Goal: Find specific page/section: Find specific page/section

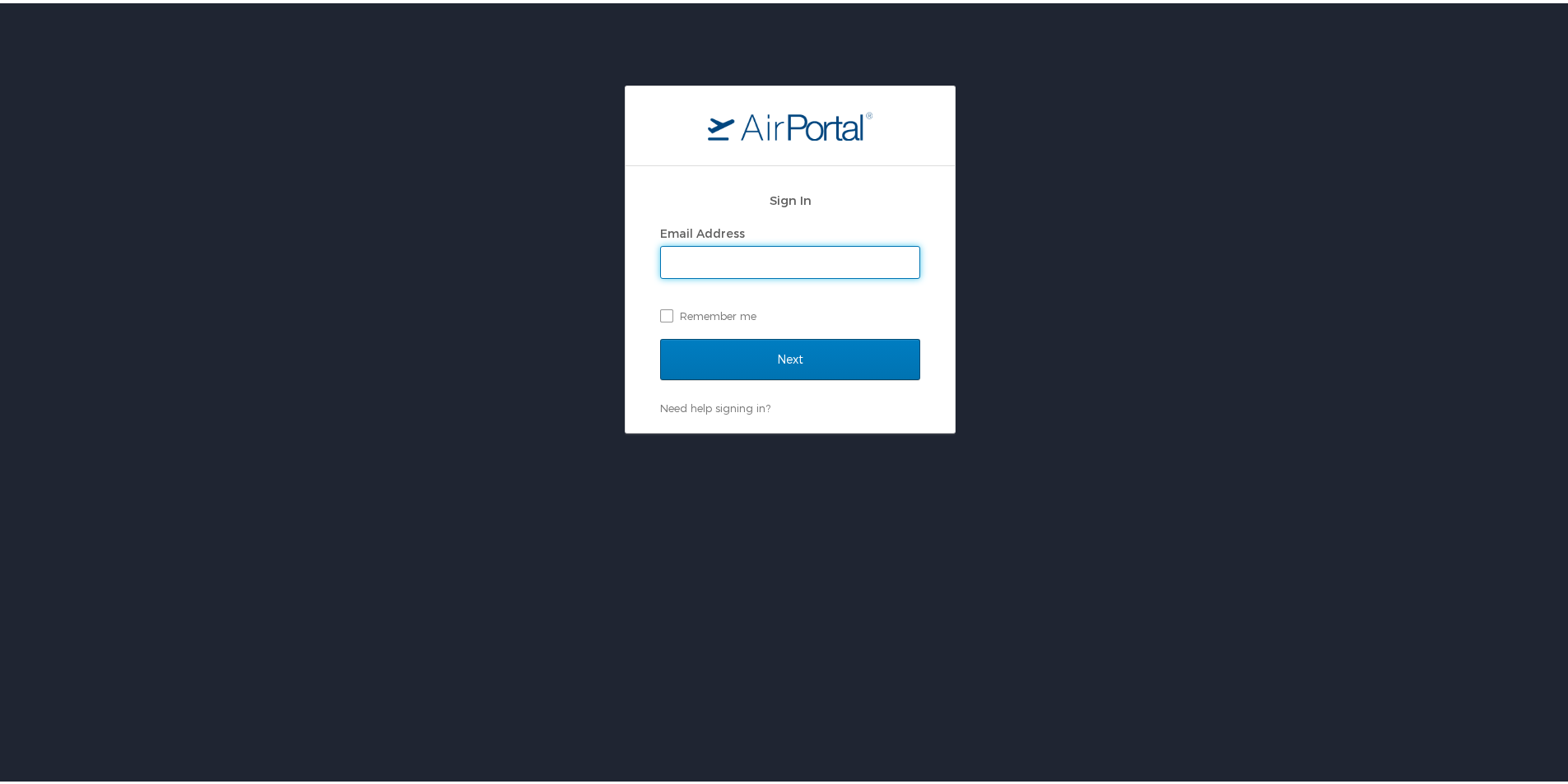
click at [748, 253] on input "Email Address" at bounding box center [790, 259] width 258 height 31
type input "Sawan.Dhanotiya@cbtravel.dev"
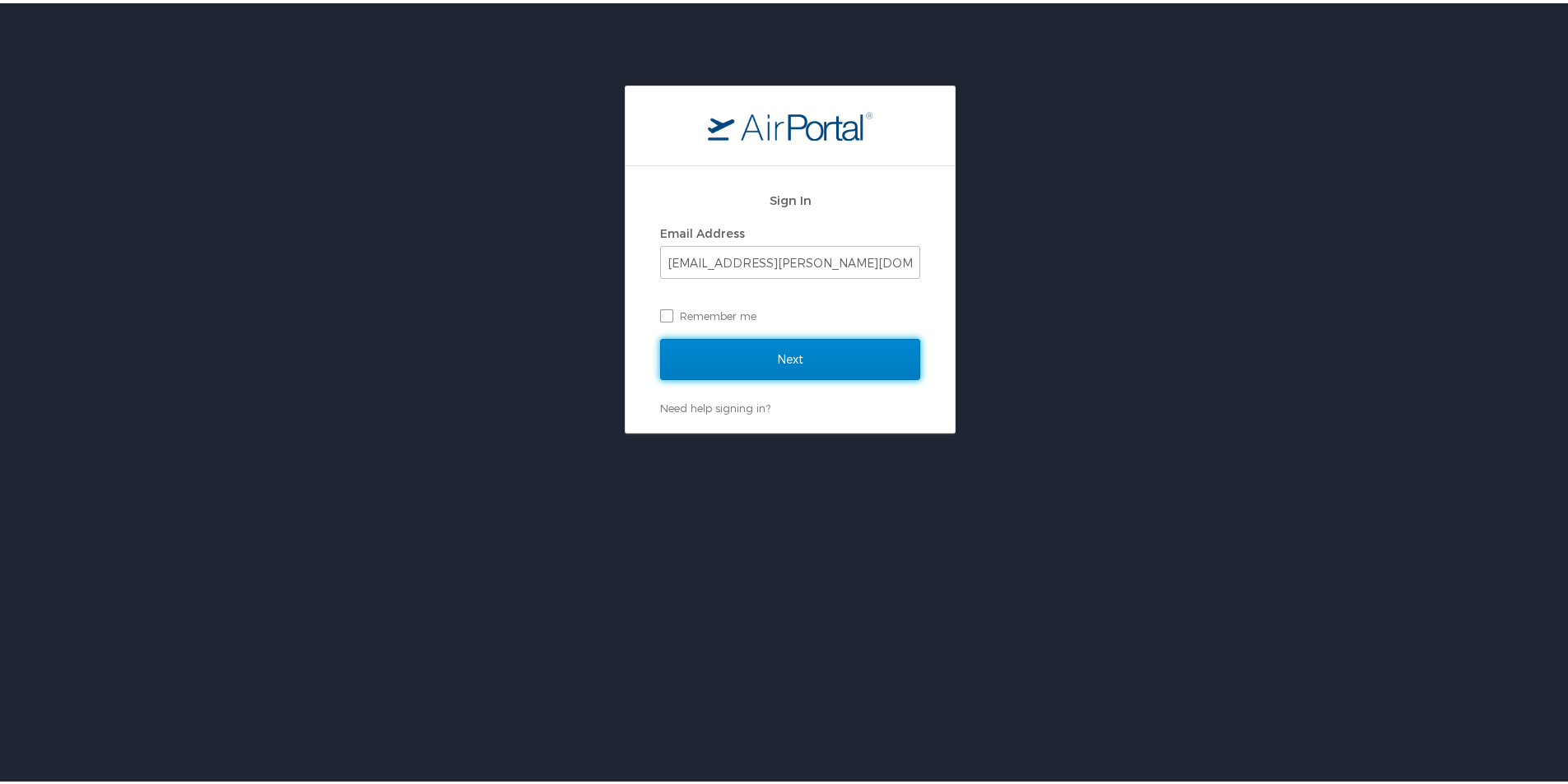
click at [799, 356] on input "Next" at bounding box center [790, 356] width 260 height 41
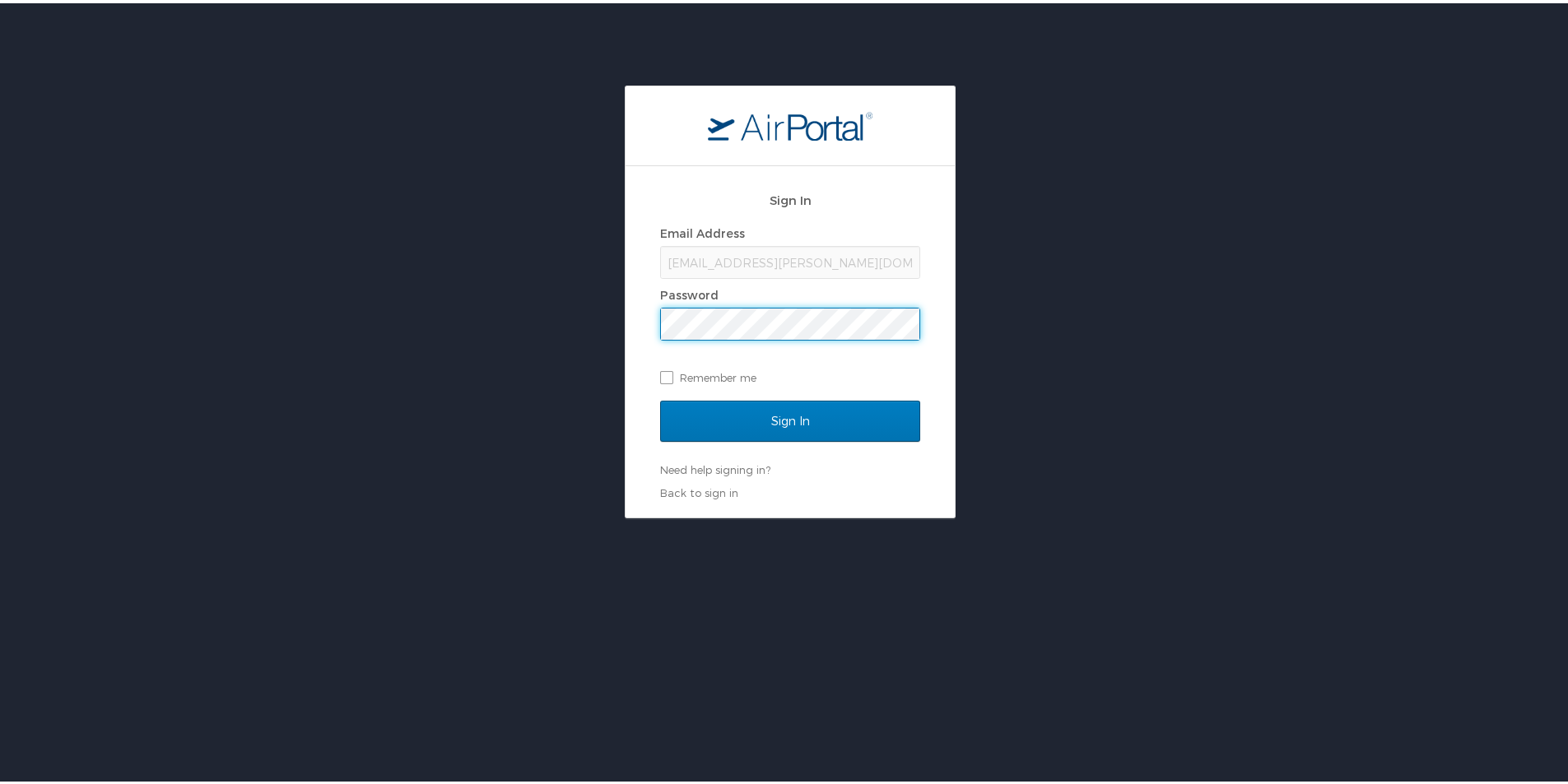
click at [660, 397] on input "Sign In" at bounding box center [790, 417] width 260 height 41
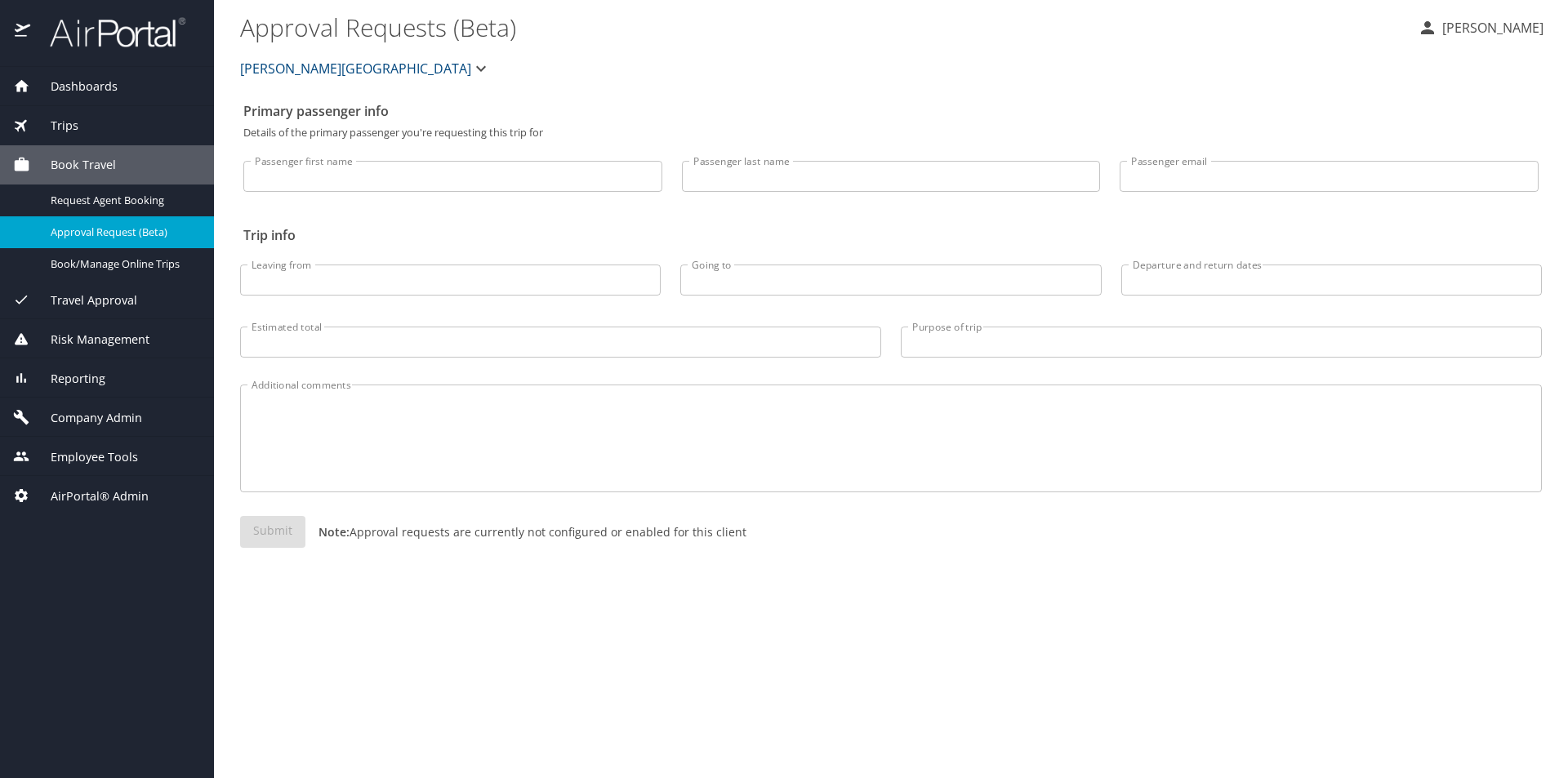
click at [104, 426] on span "Company Admin" at bounding box center [86, 418] width 112 height 18
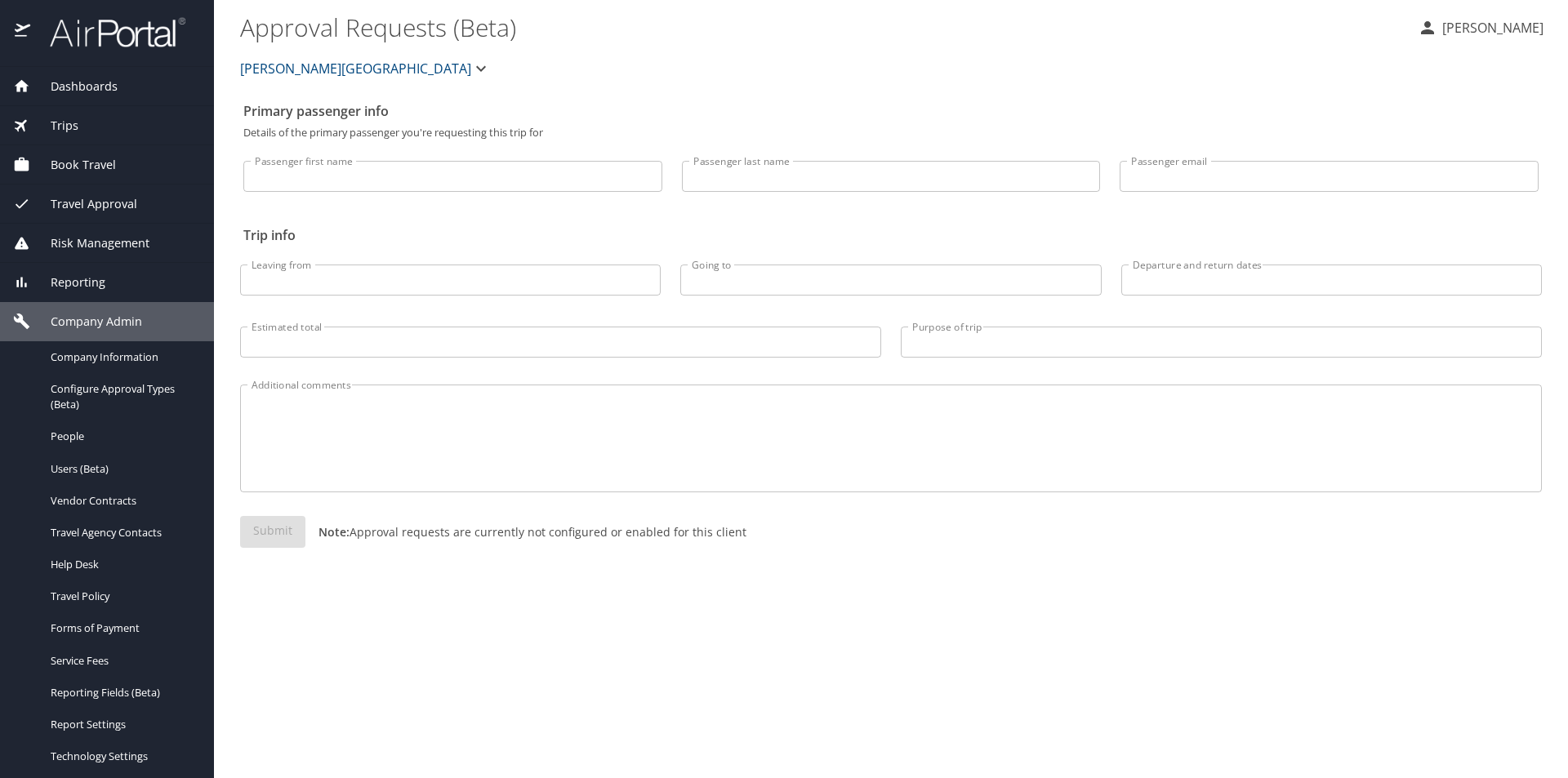
select select "US"
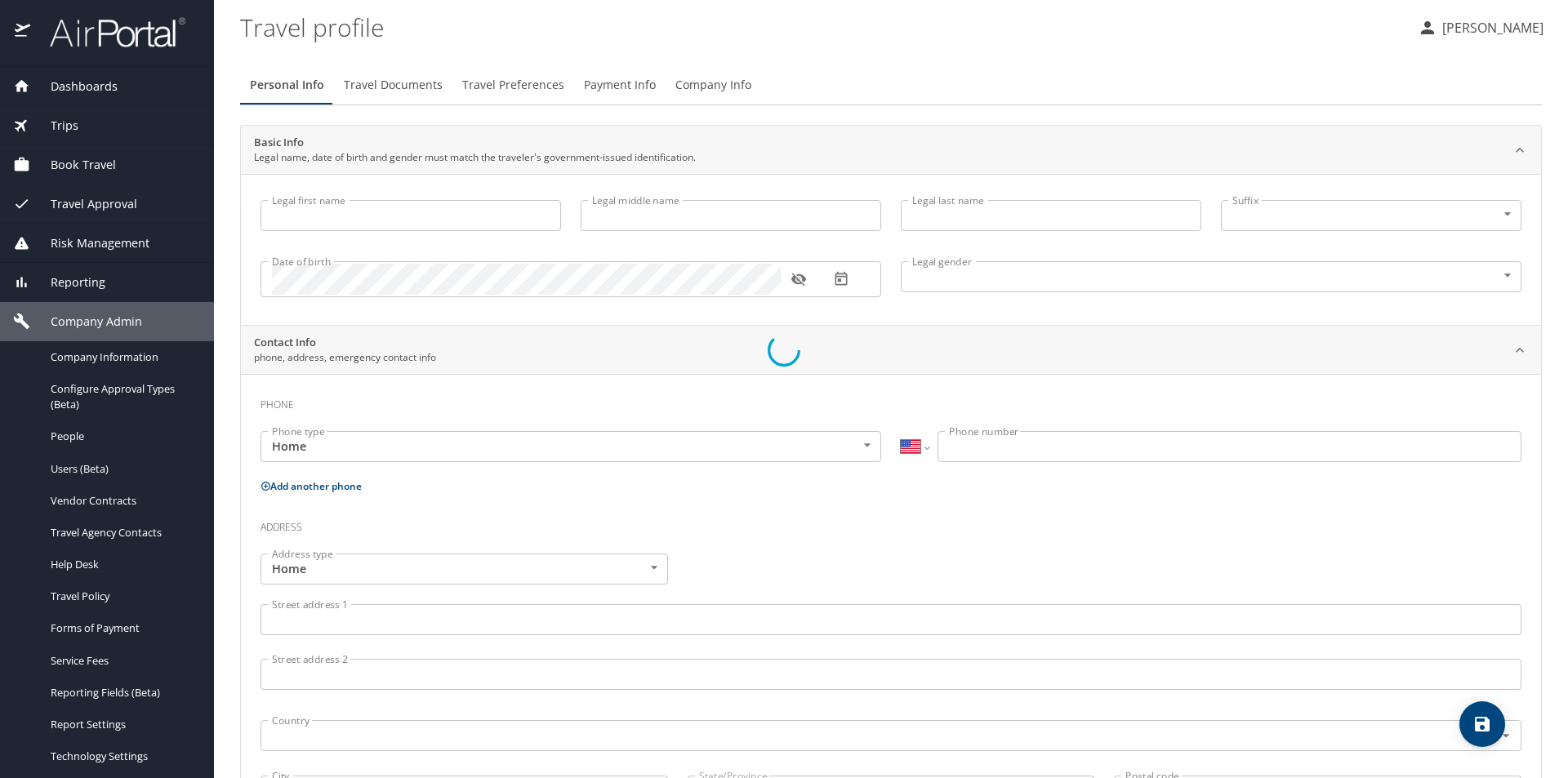
type input "Sawan"
type input "Dhanotiya"
type input "Sr"
type input "Male"
select select "IN"
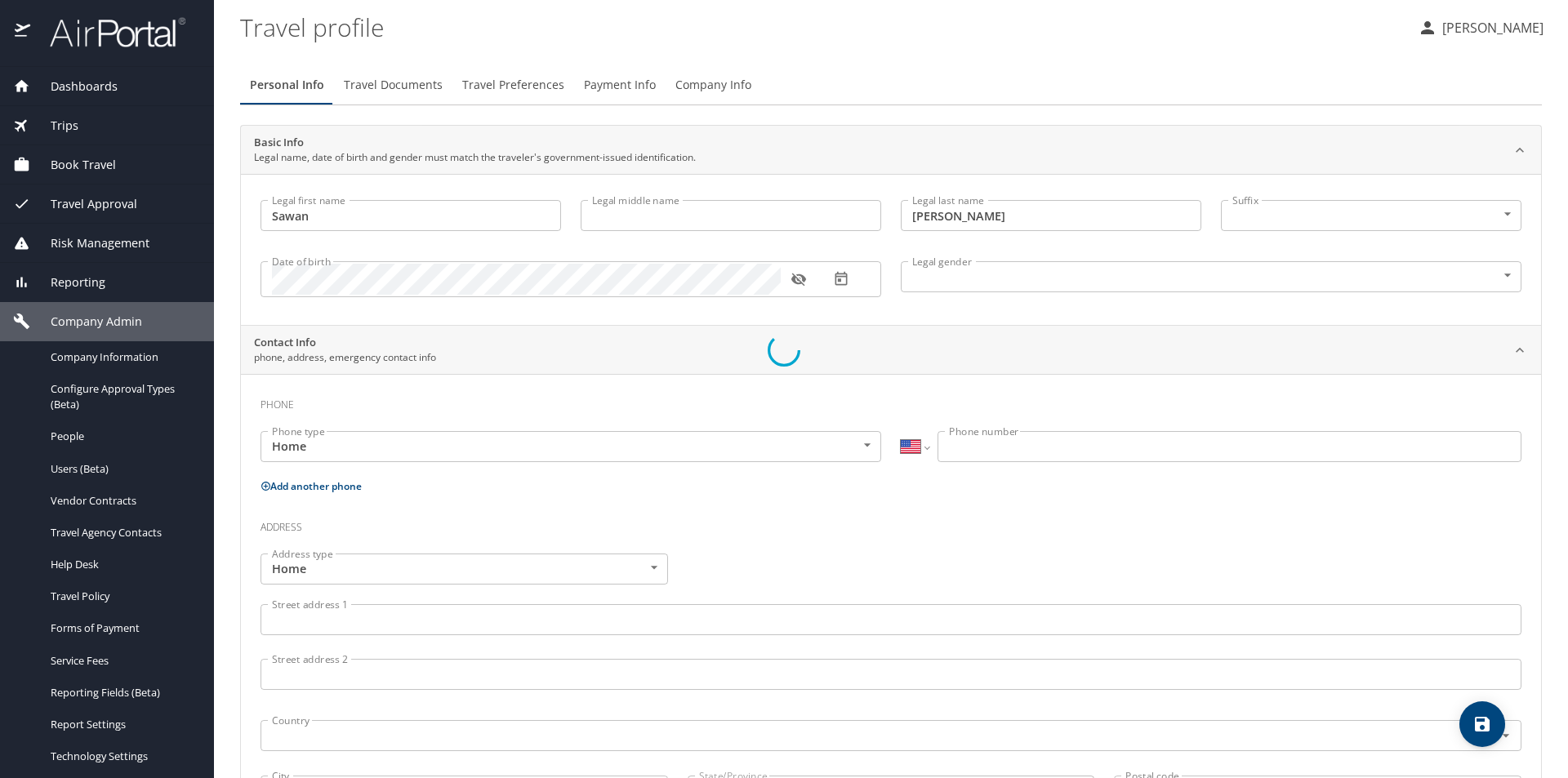
select select "IN"
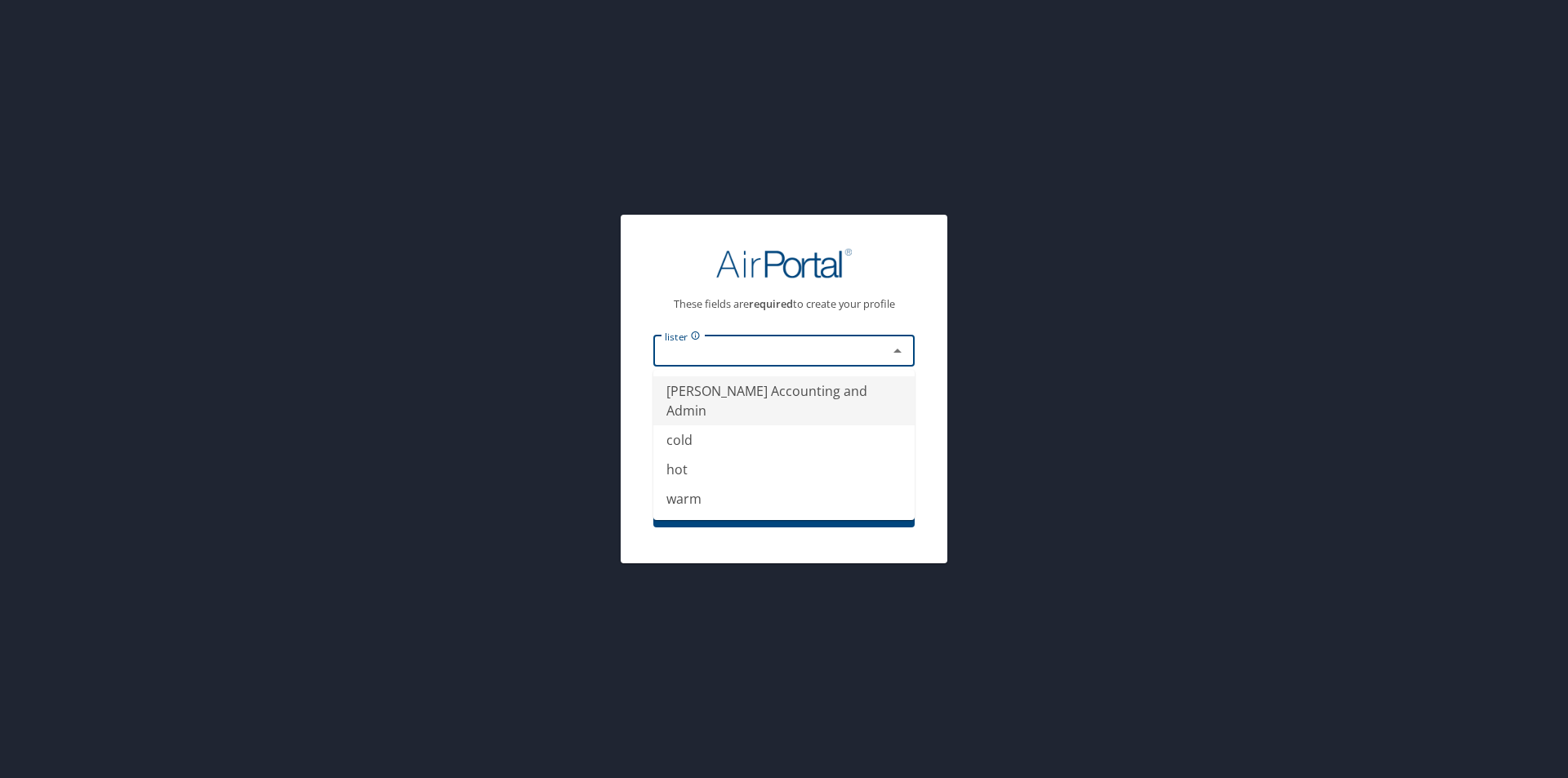
type input "Christopherson Accounting and Admin"
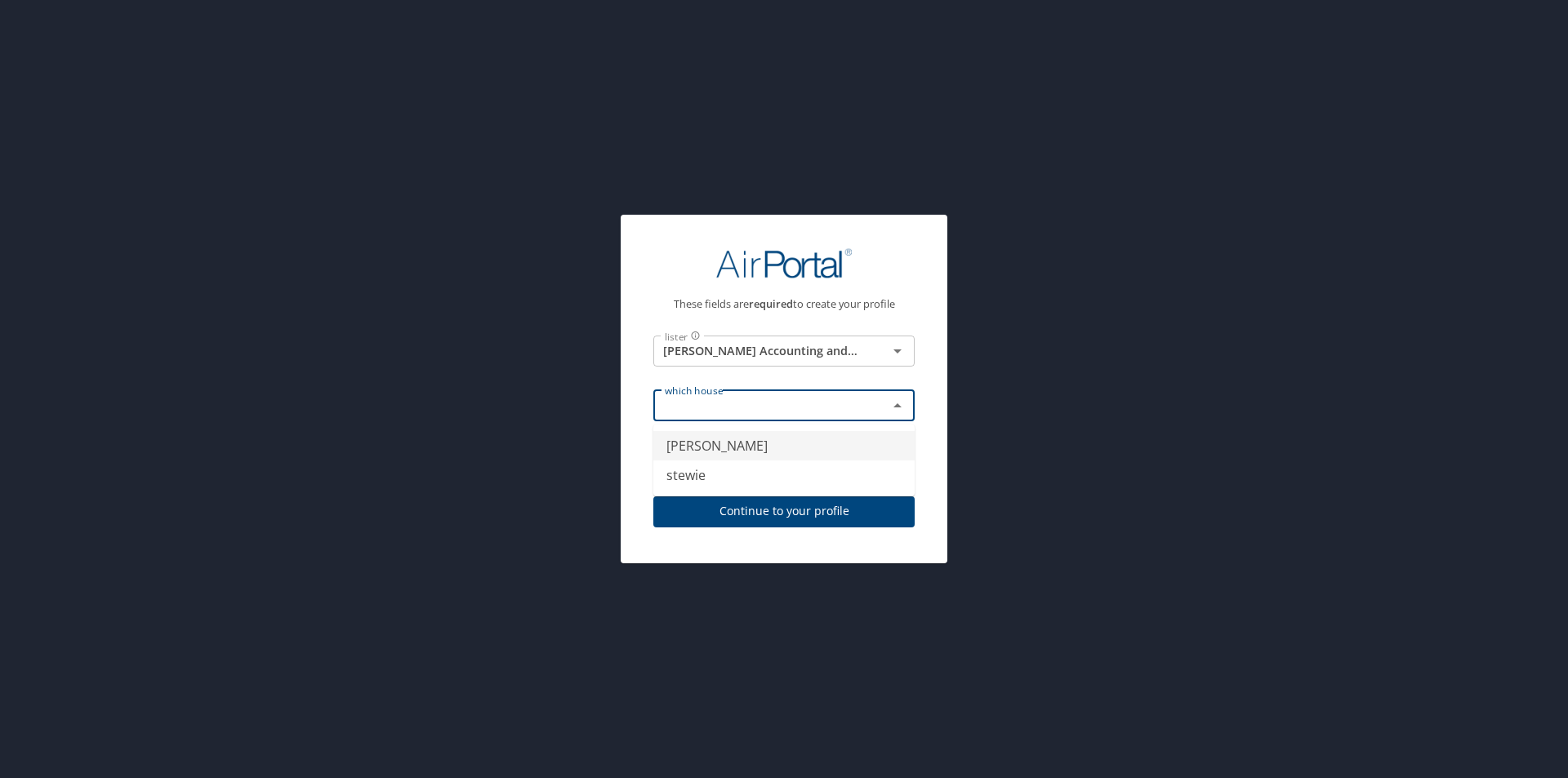
click at [741, 398] on input "text" at bounding box center [759, 406] width 203 height 22
click at [738, 441] on li "griffin" at bounding box center [784, 446] width 262 height 30
type input "griffin"
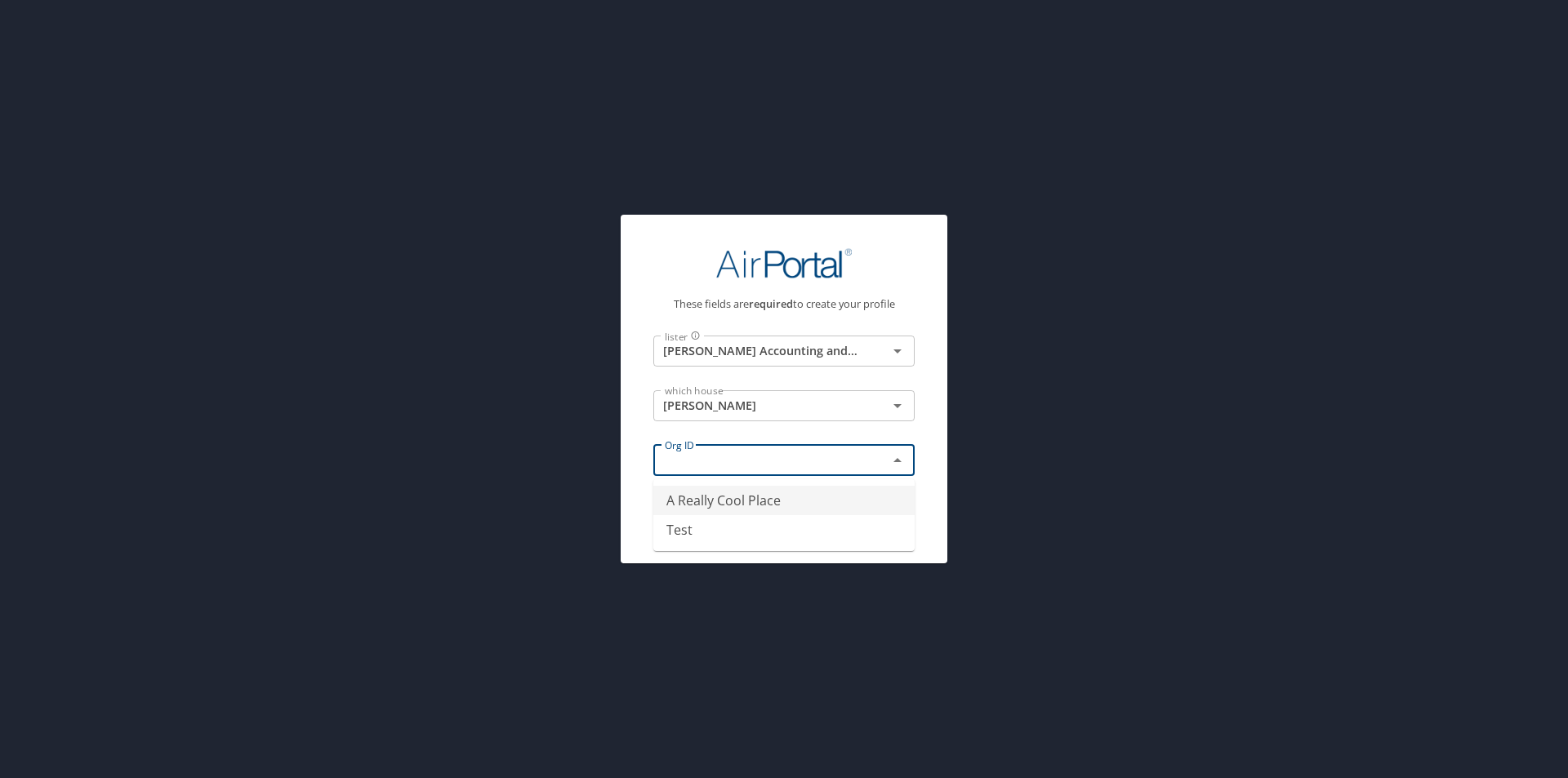
click at [737, 462] on input "text" at bounding box center [759, 461] width 203 height 22
click at [751, 506] on li "A Really Cool Place" at bounding box center [784, 500] width 262 height 30
type input "A Really Cool Place"
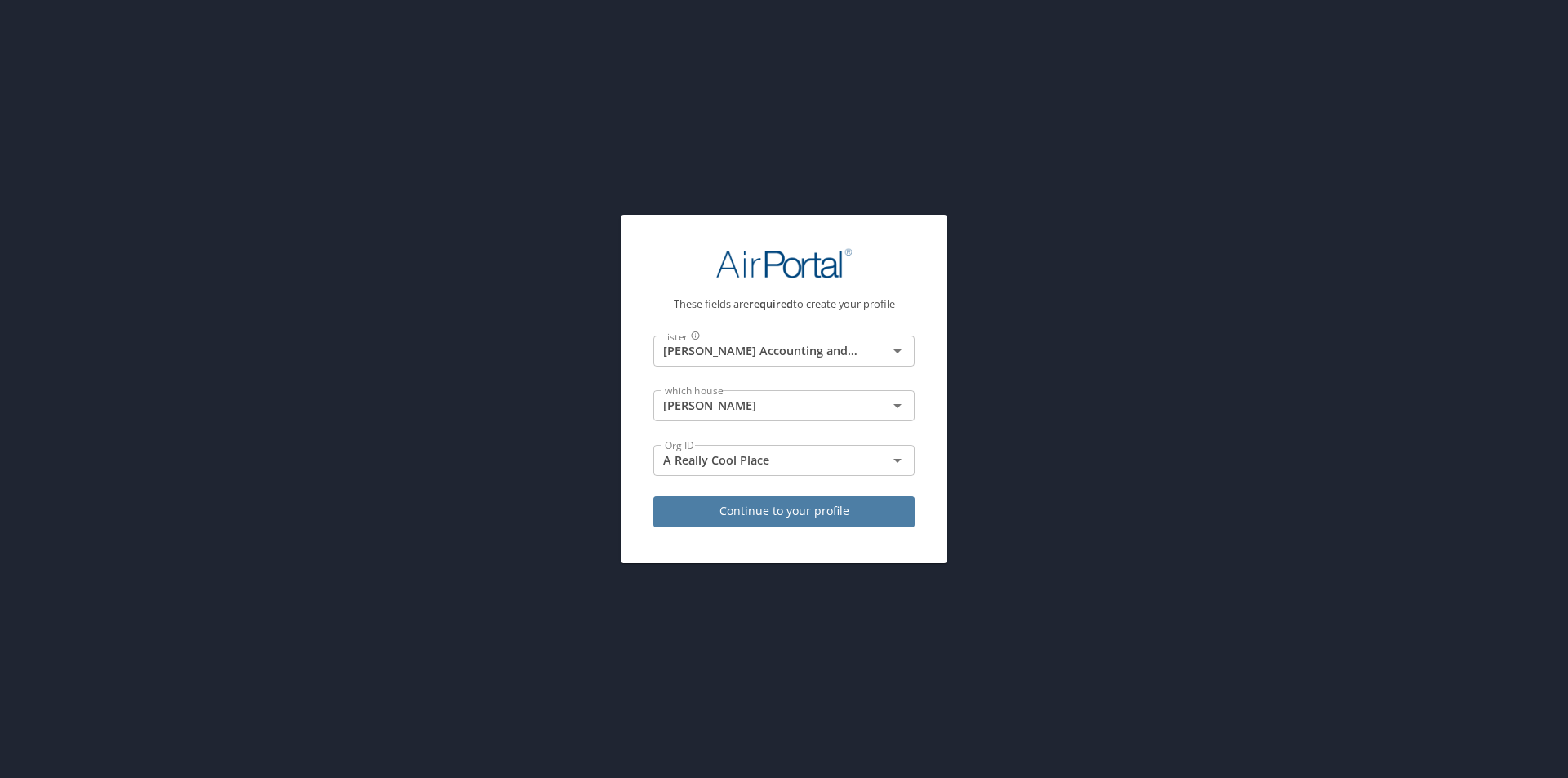
click at [784, 502] on span "Continue to your profile" at bounding box center [784, 512] width 236 height 21
select select "IN"
select select "US"
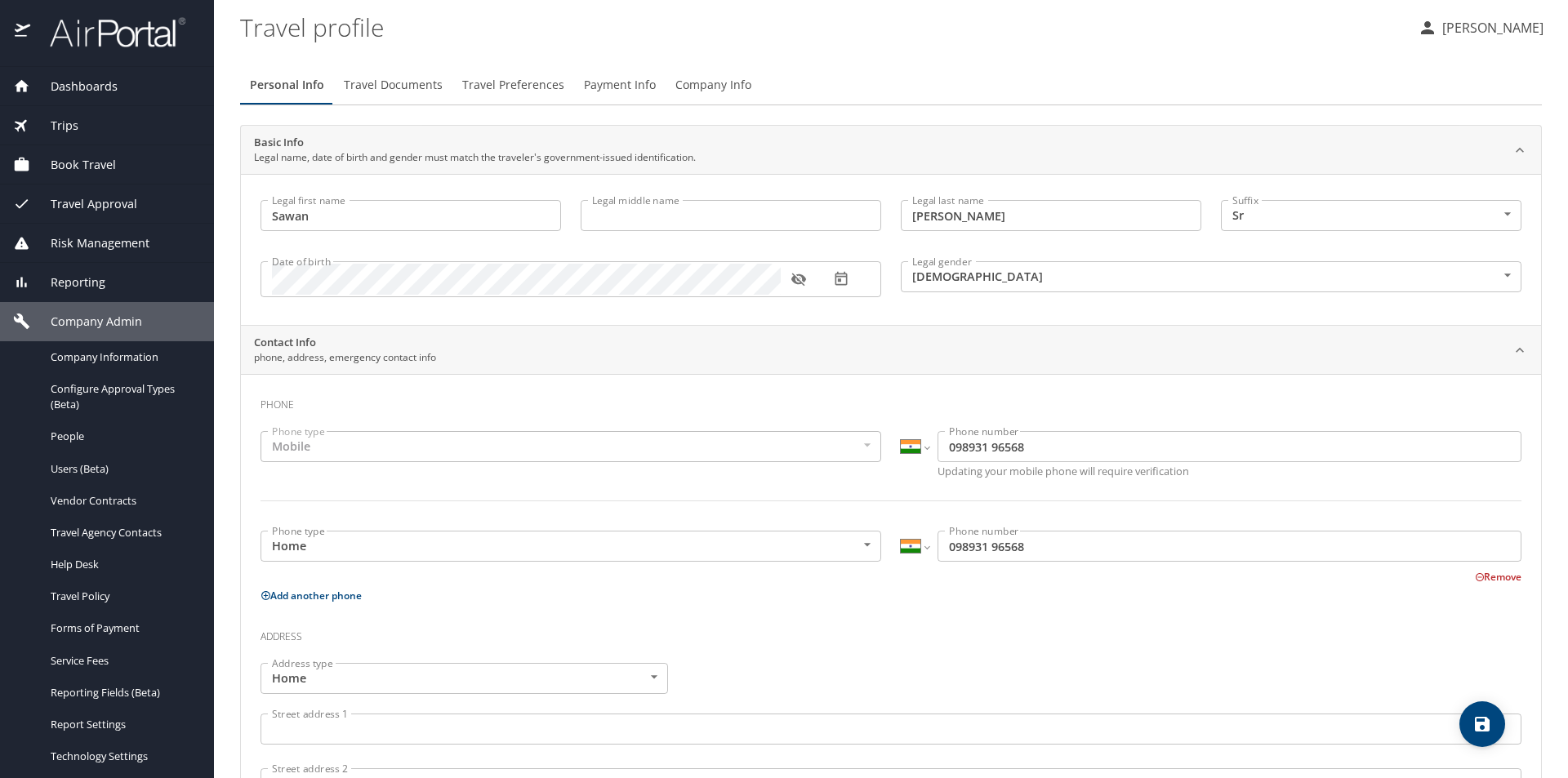
click at [518, 82] on span "Travel Preferences" at bounding box center [513, 85] width 102 height 21
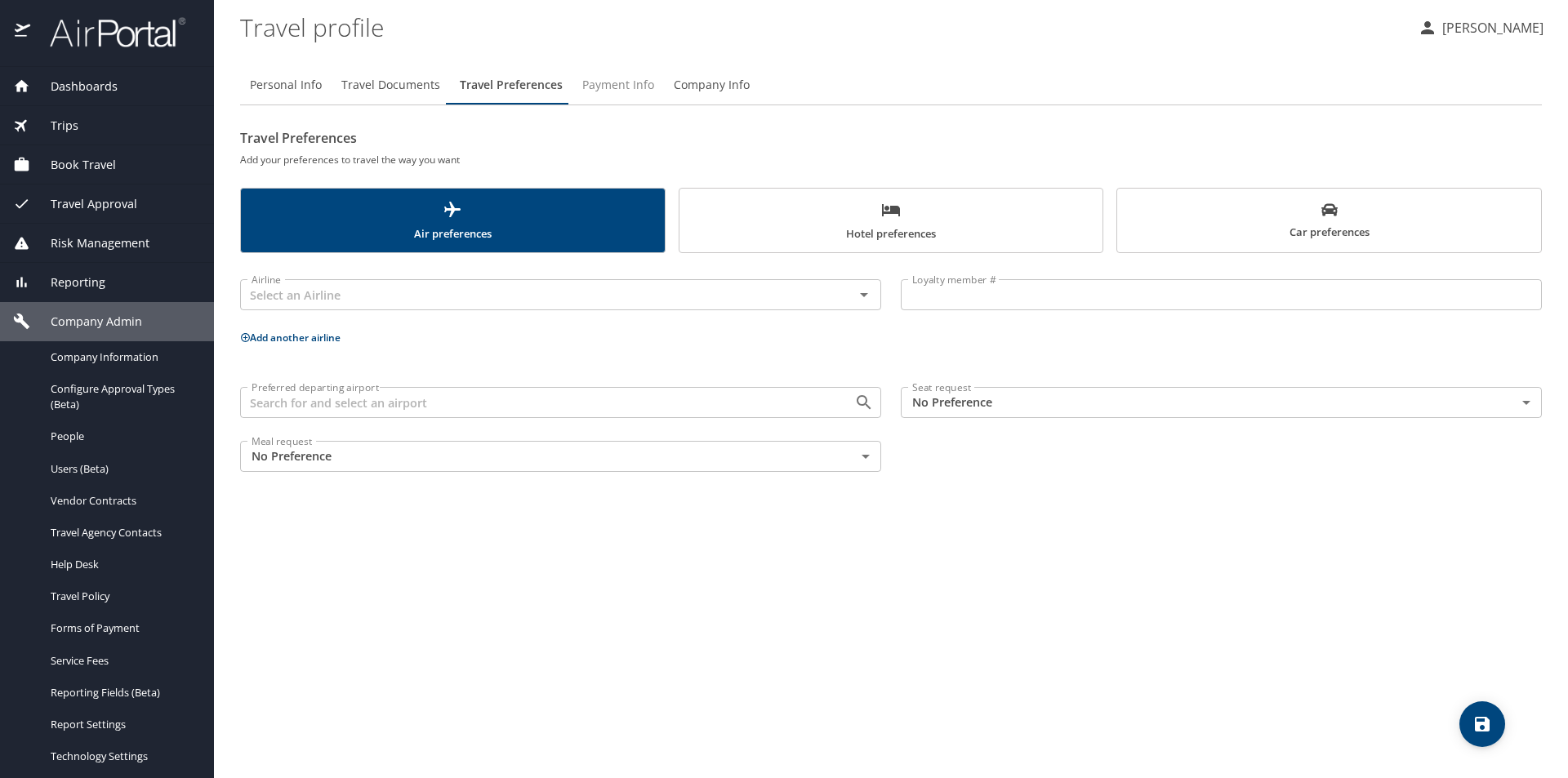
click at [621, 90] on span "Payment Info" at bounding box center [618, 85] width 72 height 21
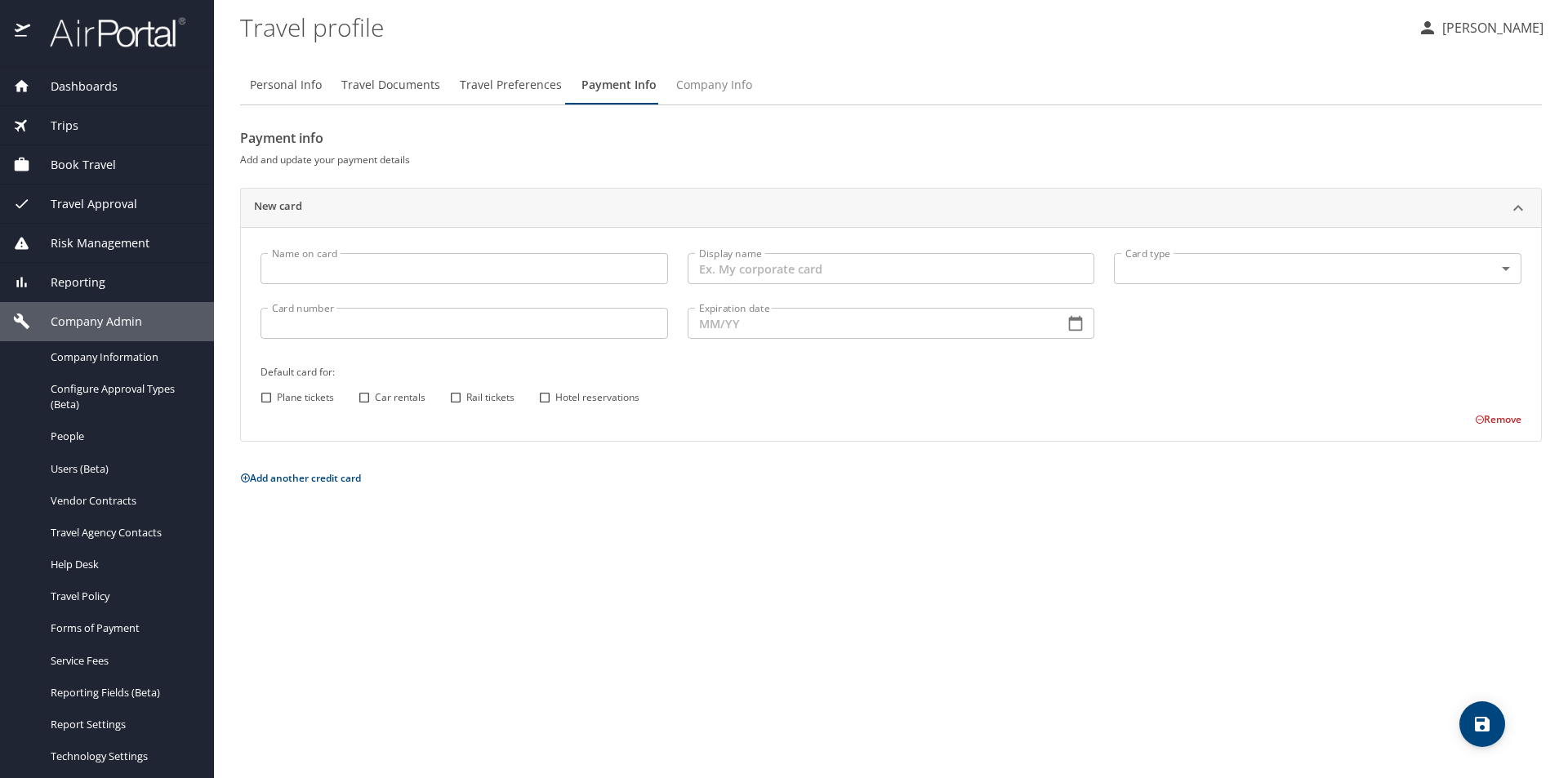
click at [700, 75] on span "Company Info" at bounding box center [714, 85] width 76 height 21
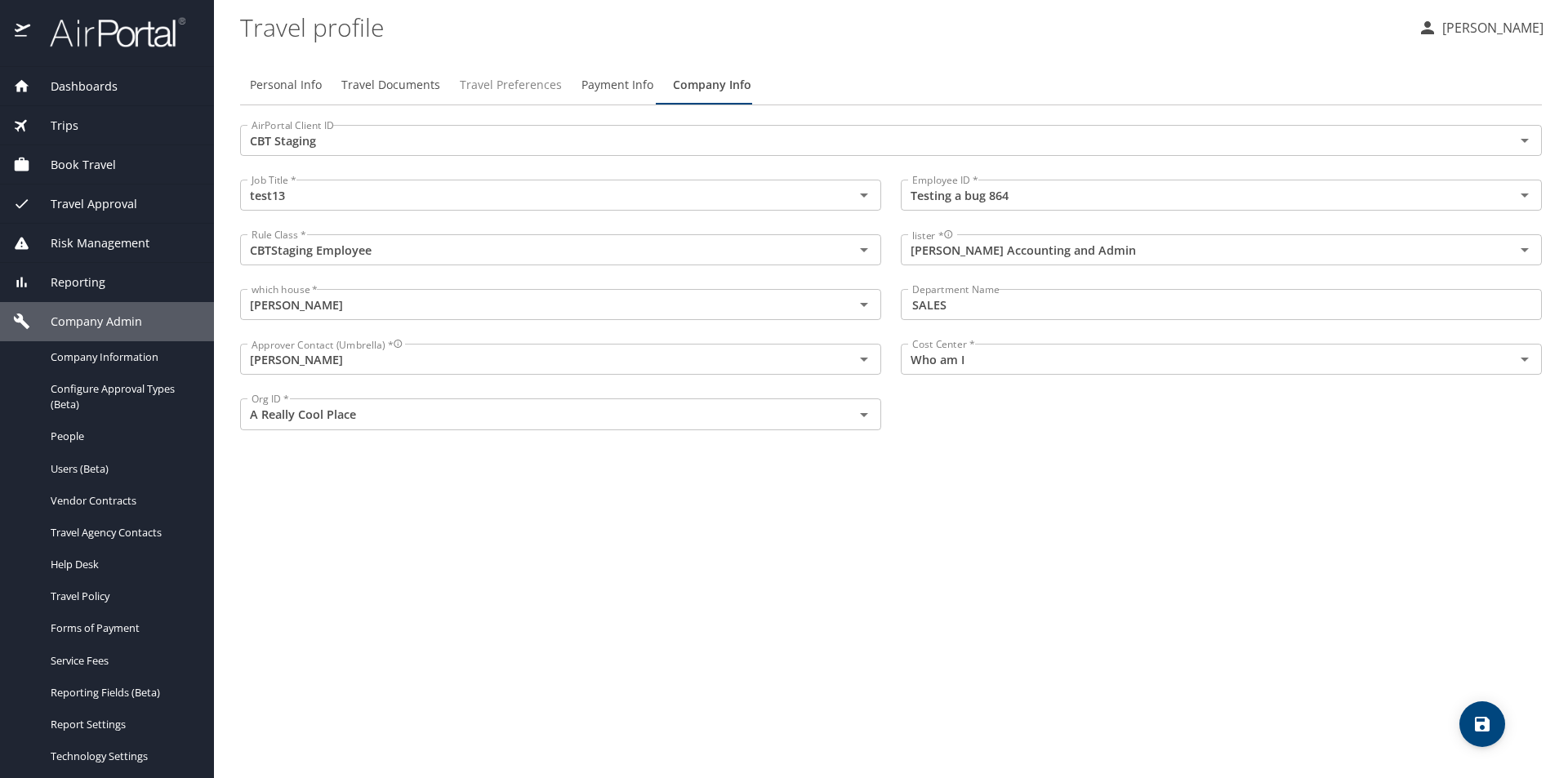
click at [543, 80] on span "Travel Preferences" at bounding box center [510, 85] width 102 height 21
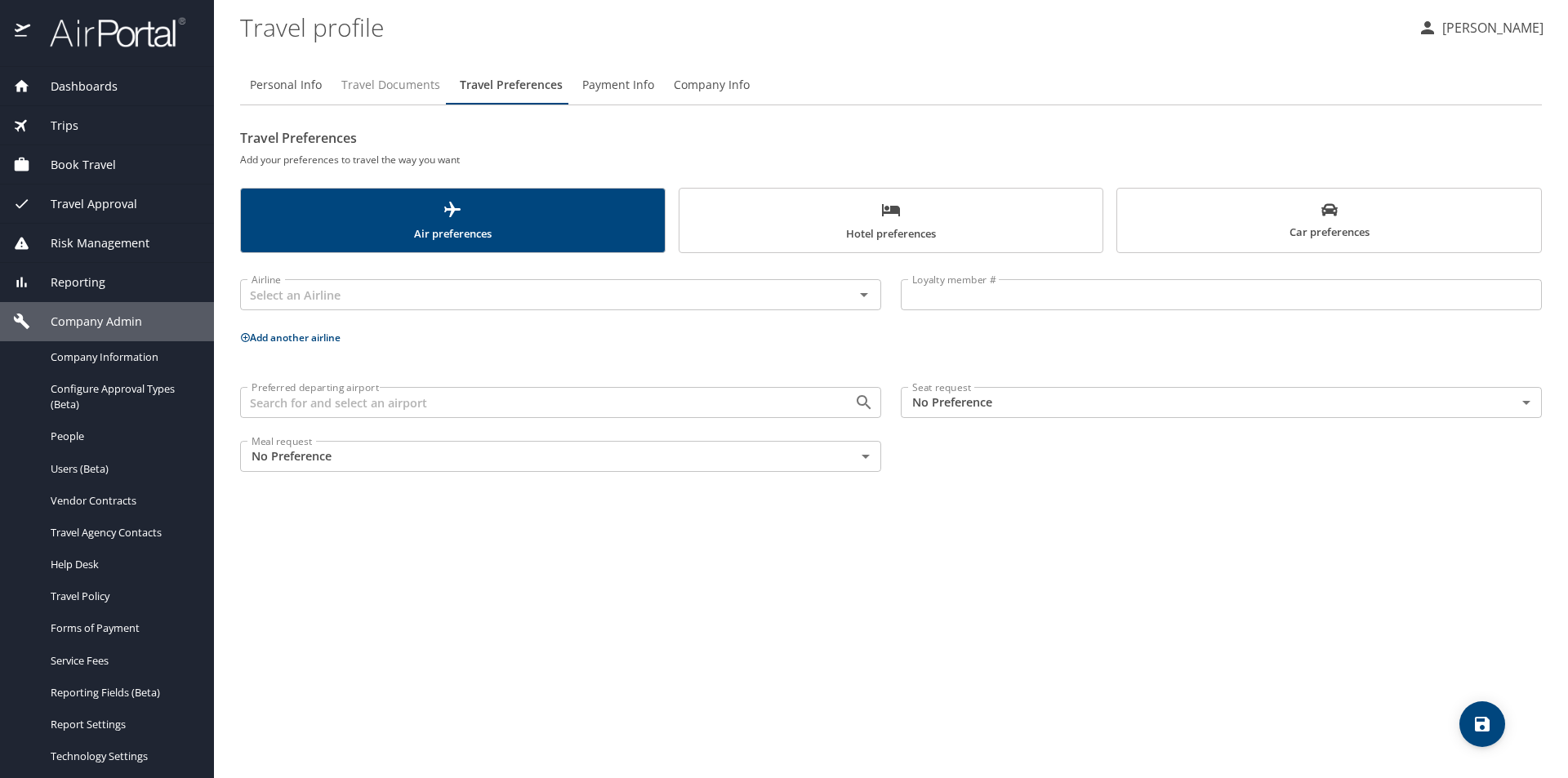
click at [373, 75] on span "Travel Documents" at bounding box center [390, 85] width 98 height 21
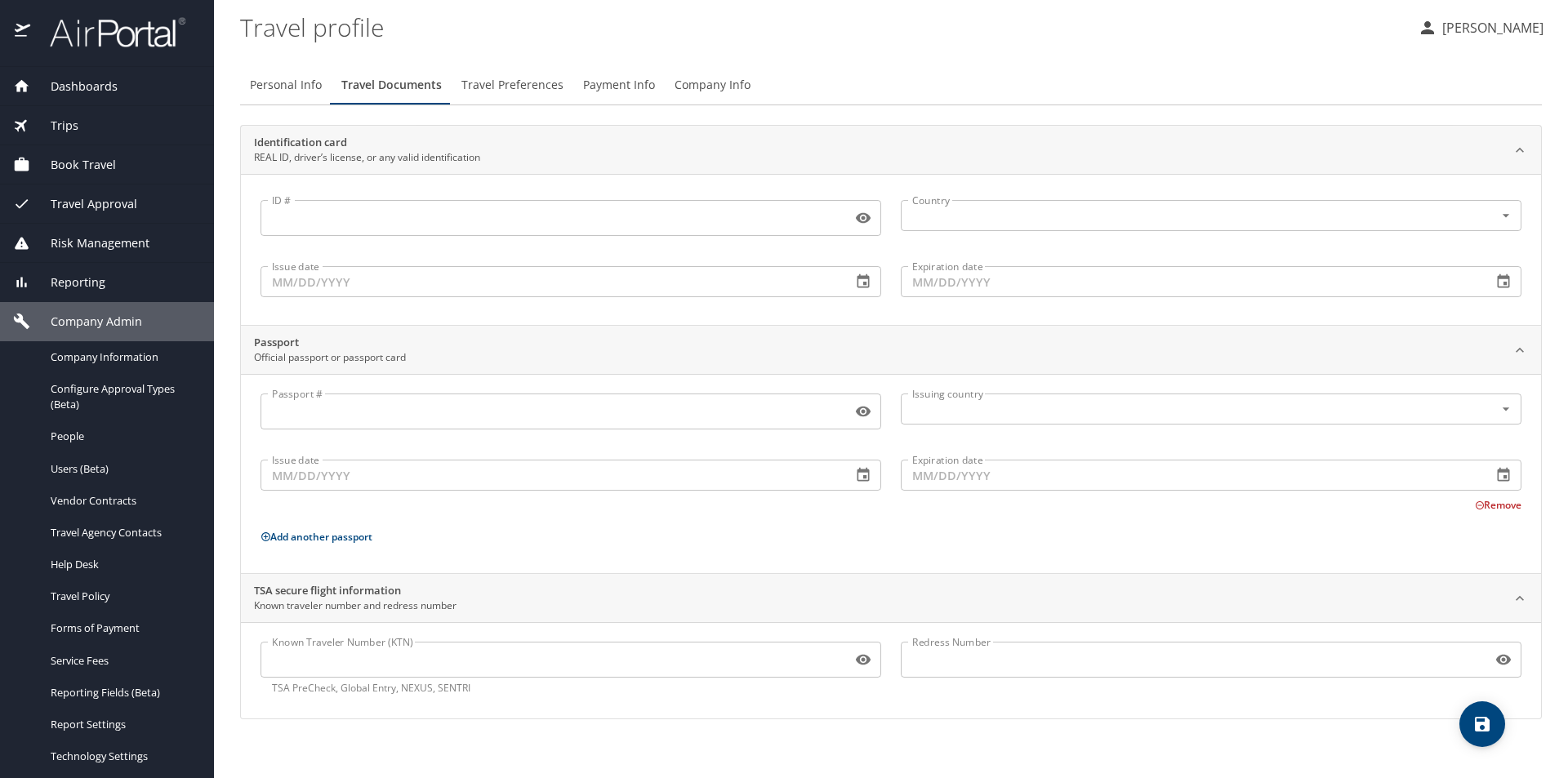
click at [290, 88] on span "Personal Info" at bounding box center [286, 85] width 72 height 21
select select "IN"
select select "US"
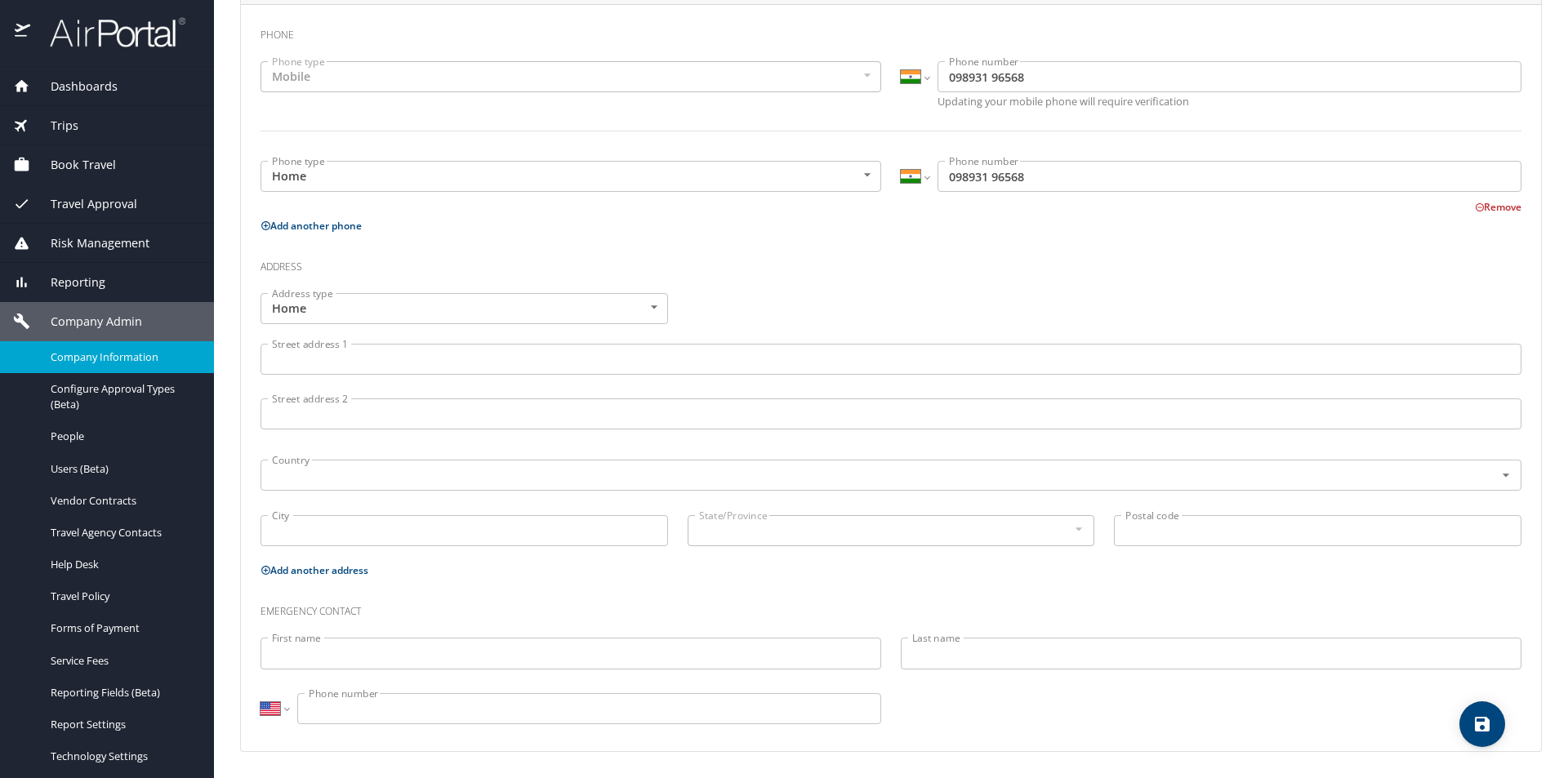
click at [115, 361] on span "Company Information" at bounding box center [122, 357] width 144 height 15
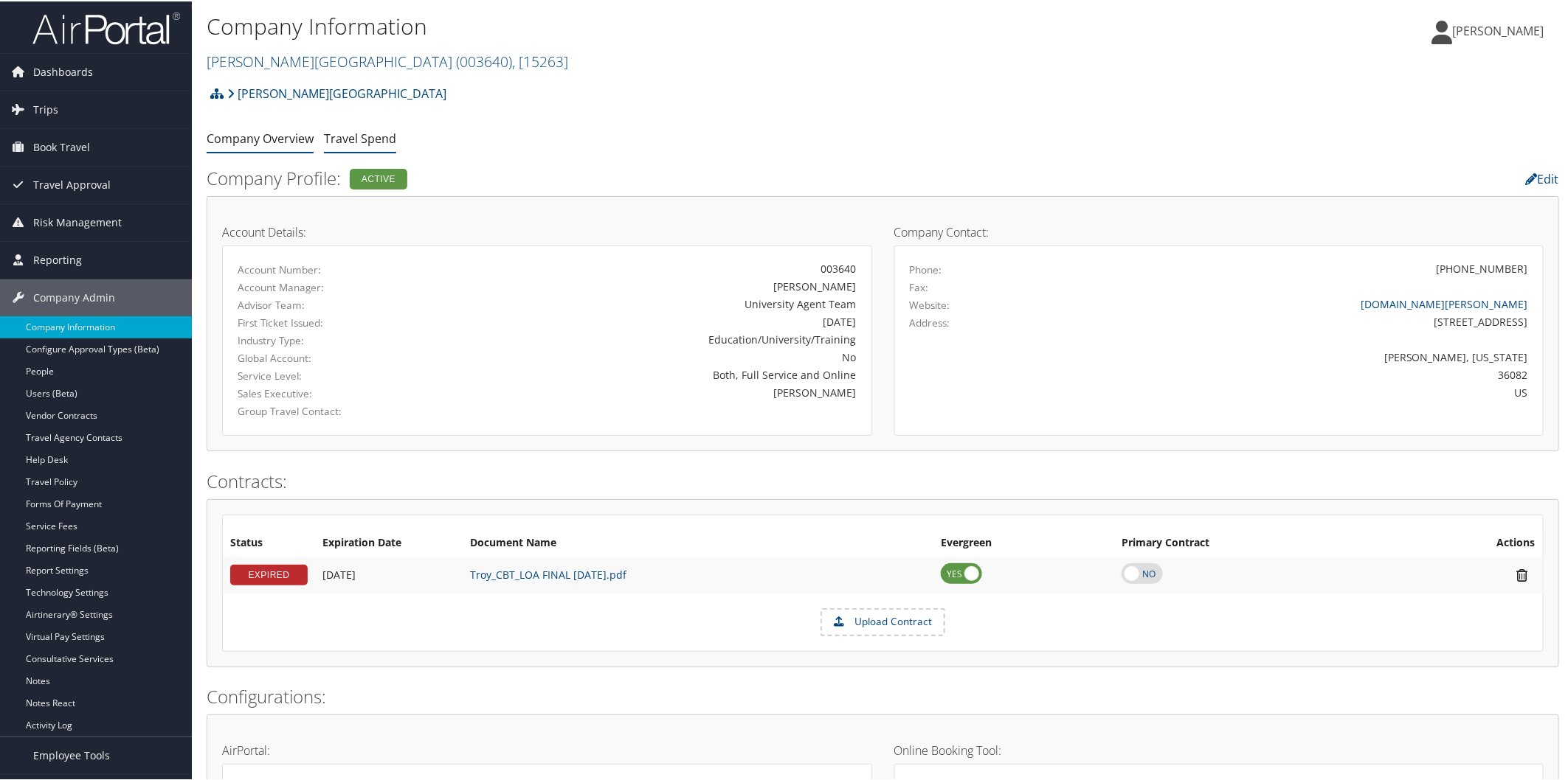
click at [356, 133] on link "Travel Spend" at bounding box center [360, 137] width 73 height 16
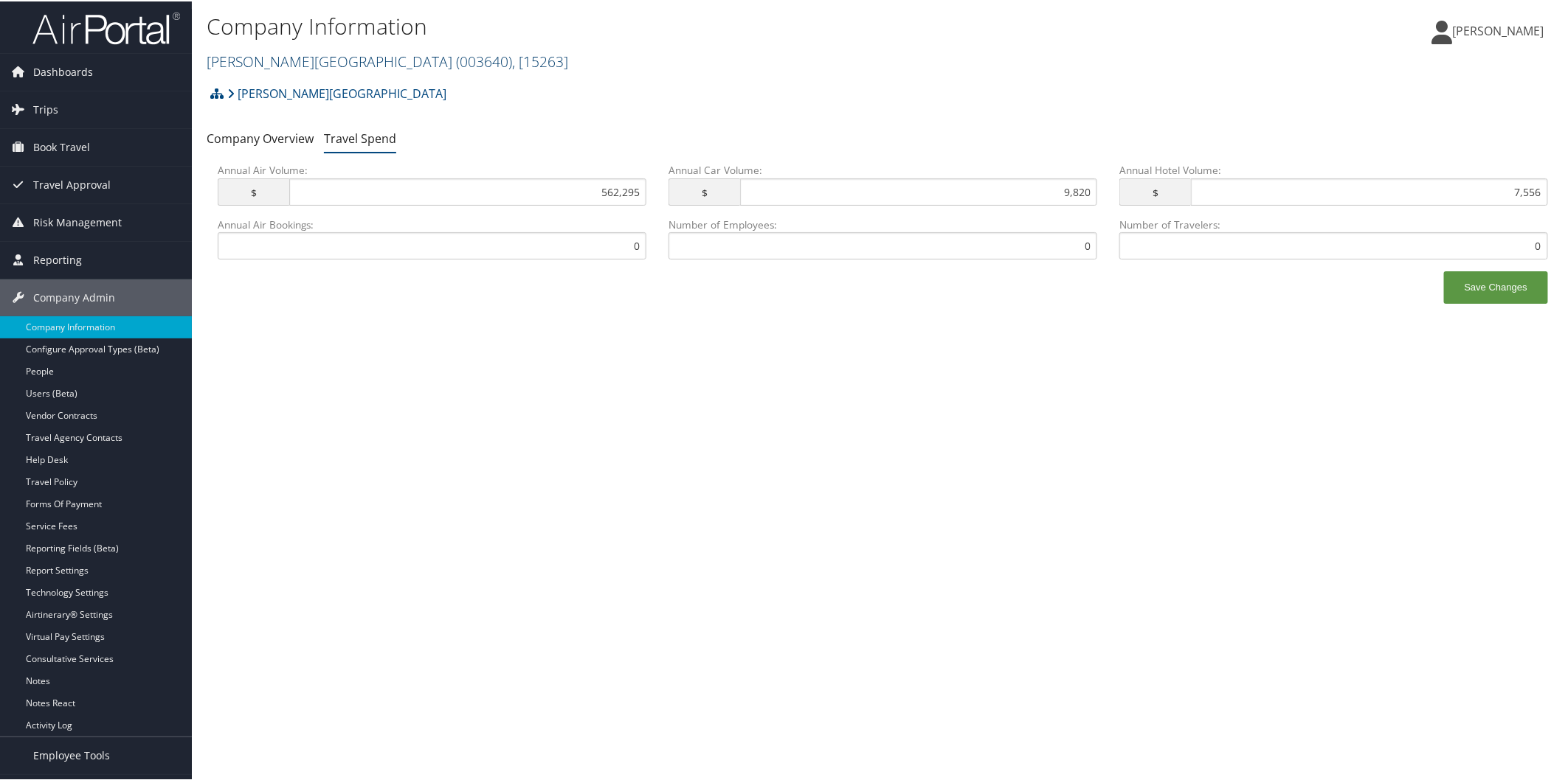
click at [295, 67] on link "Troy University ( 003640 ) , [ 15263 ]" at bounding box center [386, 60] width 361 height 20
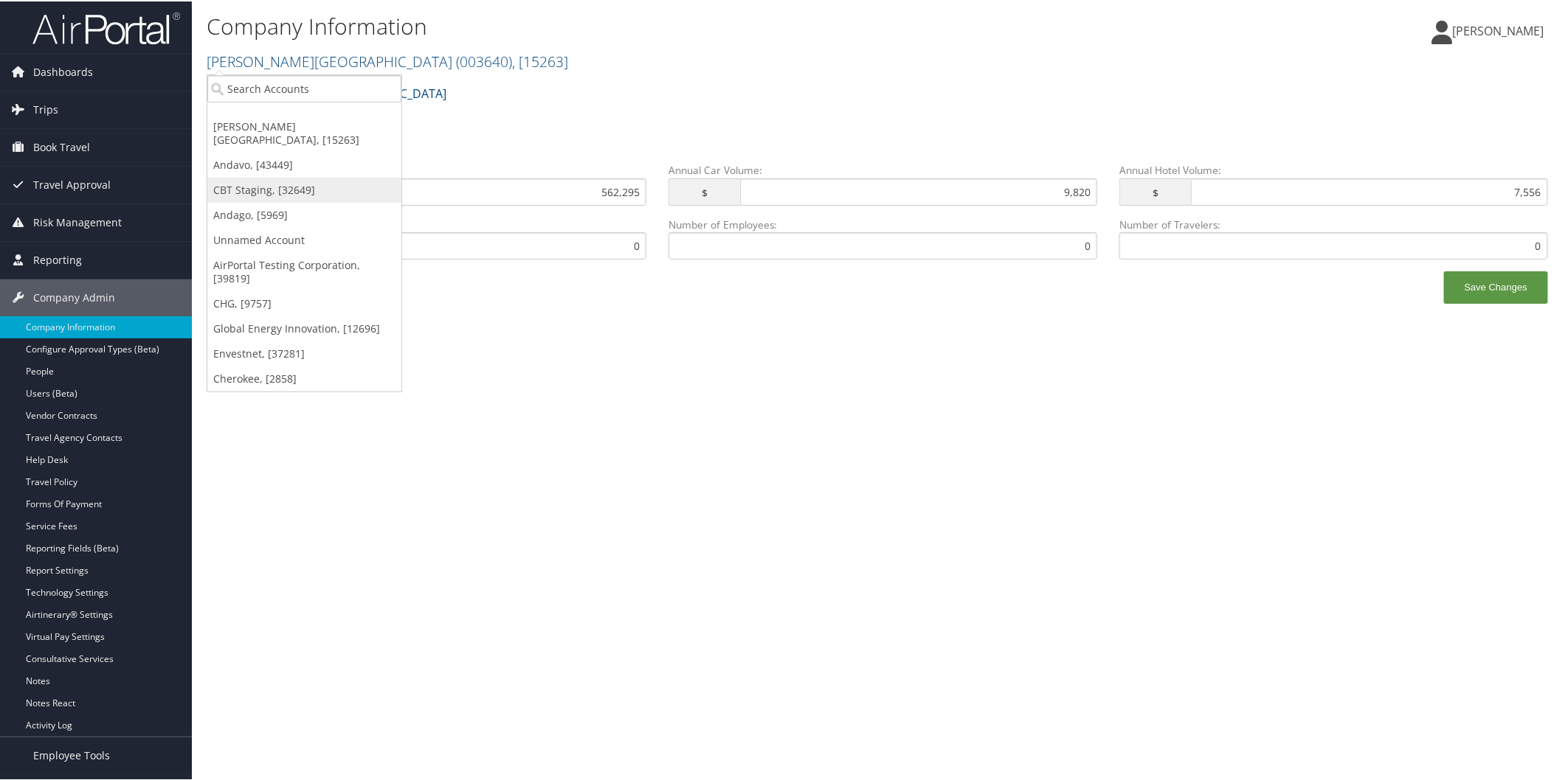
click at [278, 178] on link "CBT Staging, [32649]" at bounding box center [304, 188] width 194 height 25
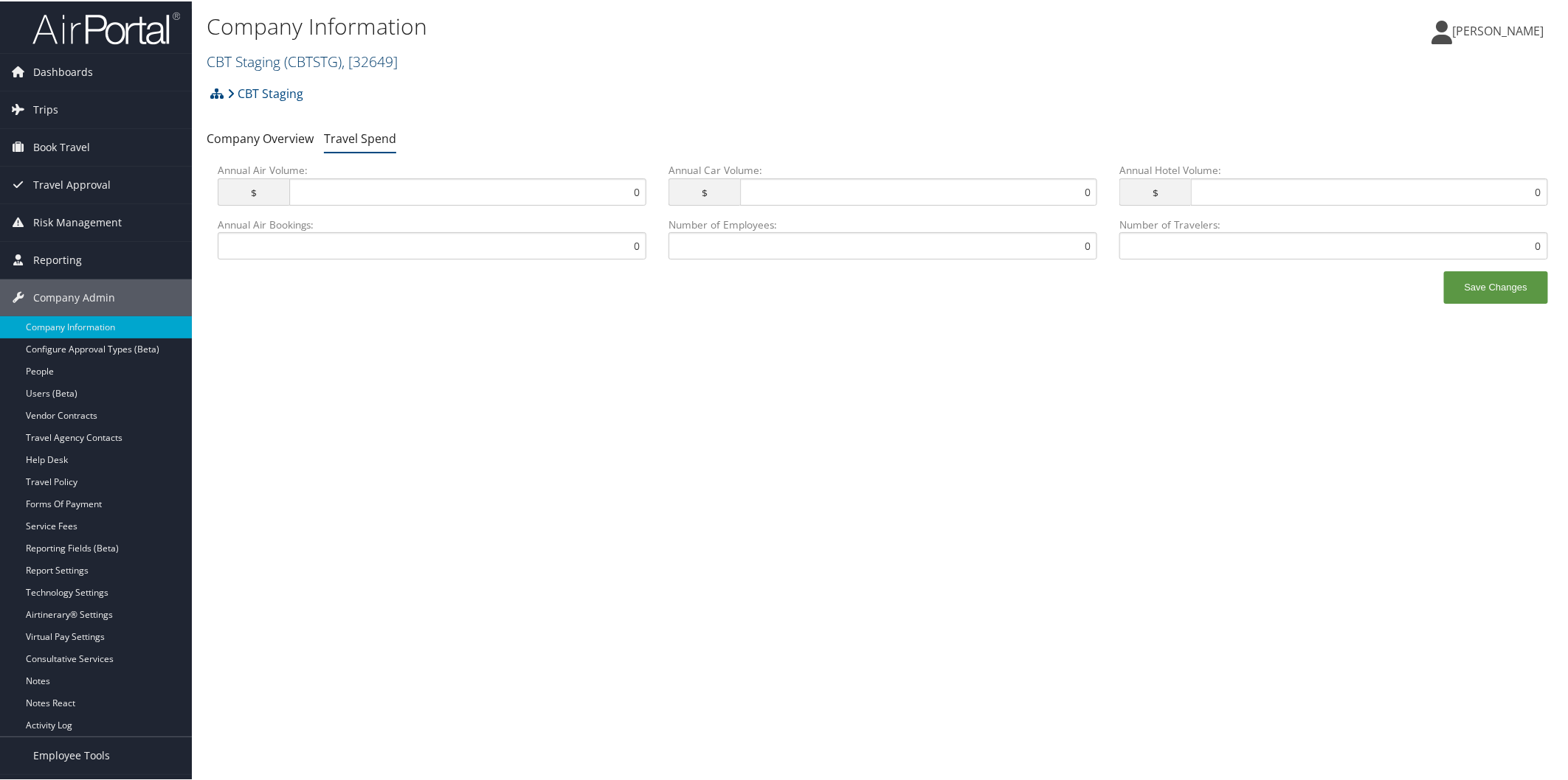
click at [330, 59] on span "( CBTSTG )" at bounding box center [312, 60] width 58 height 20
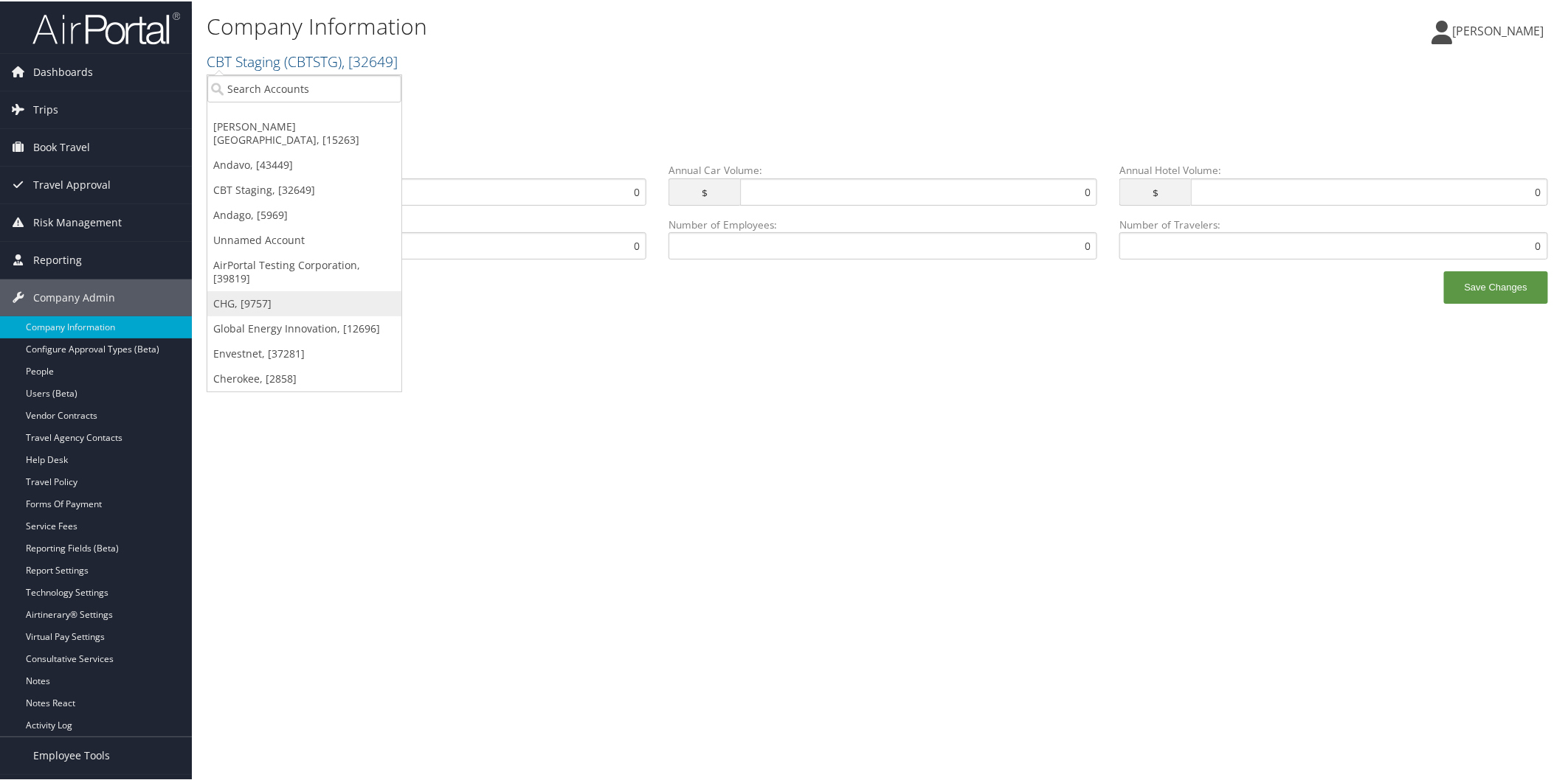
click at [258, 290] on link "CHG, [9757]" at bounding box center [304, 302] width 194 height 25
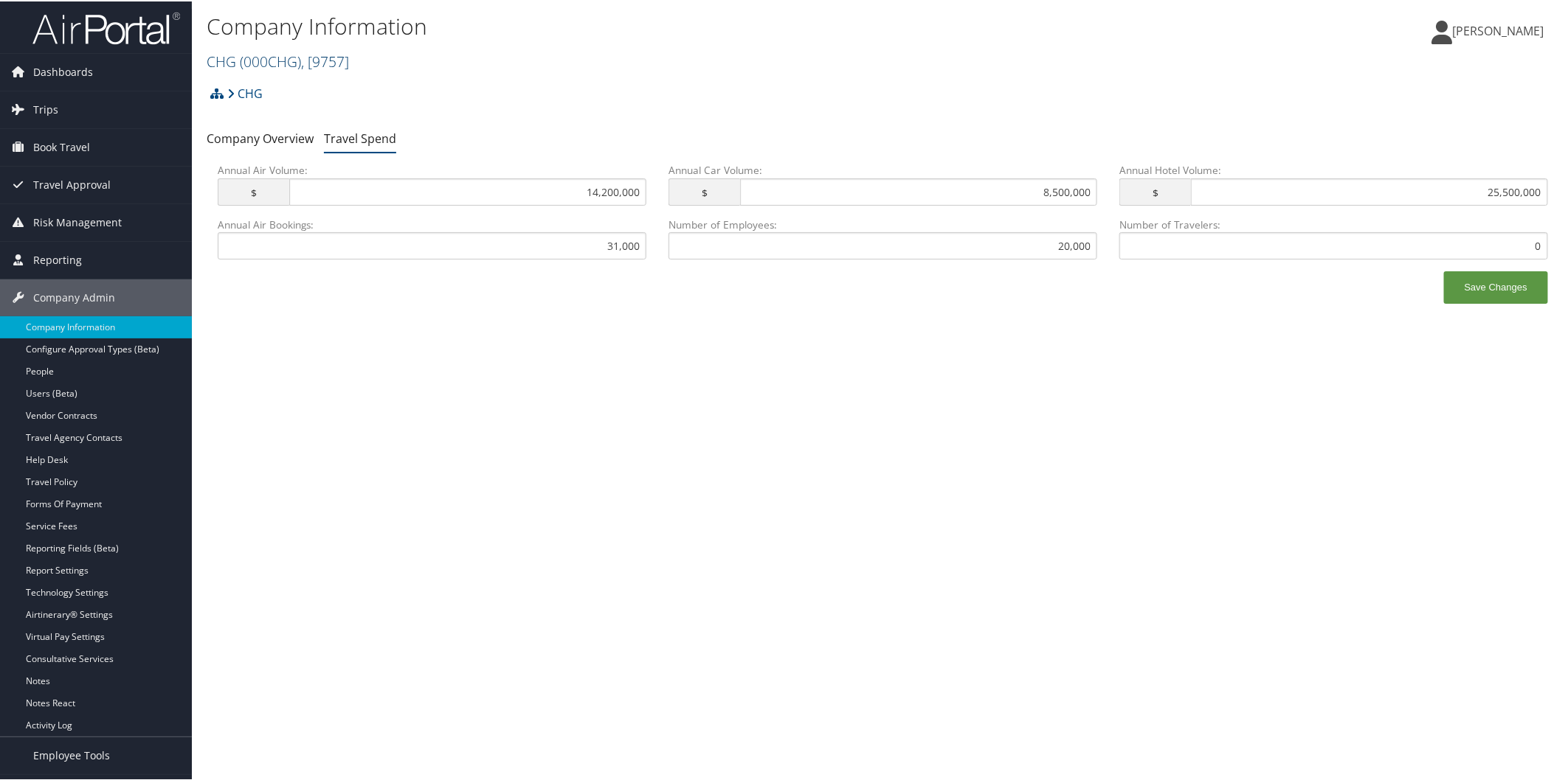
click at [301, 61] on span "( 000CHG )" at bounding box center [270, 60] width 61 height 20
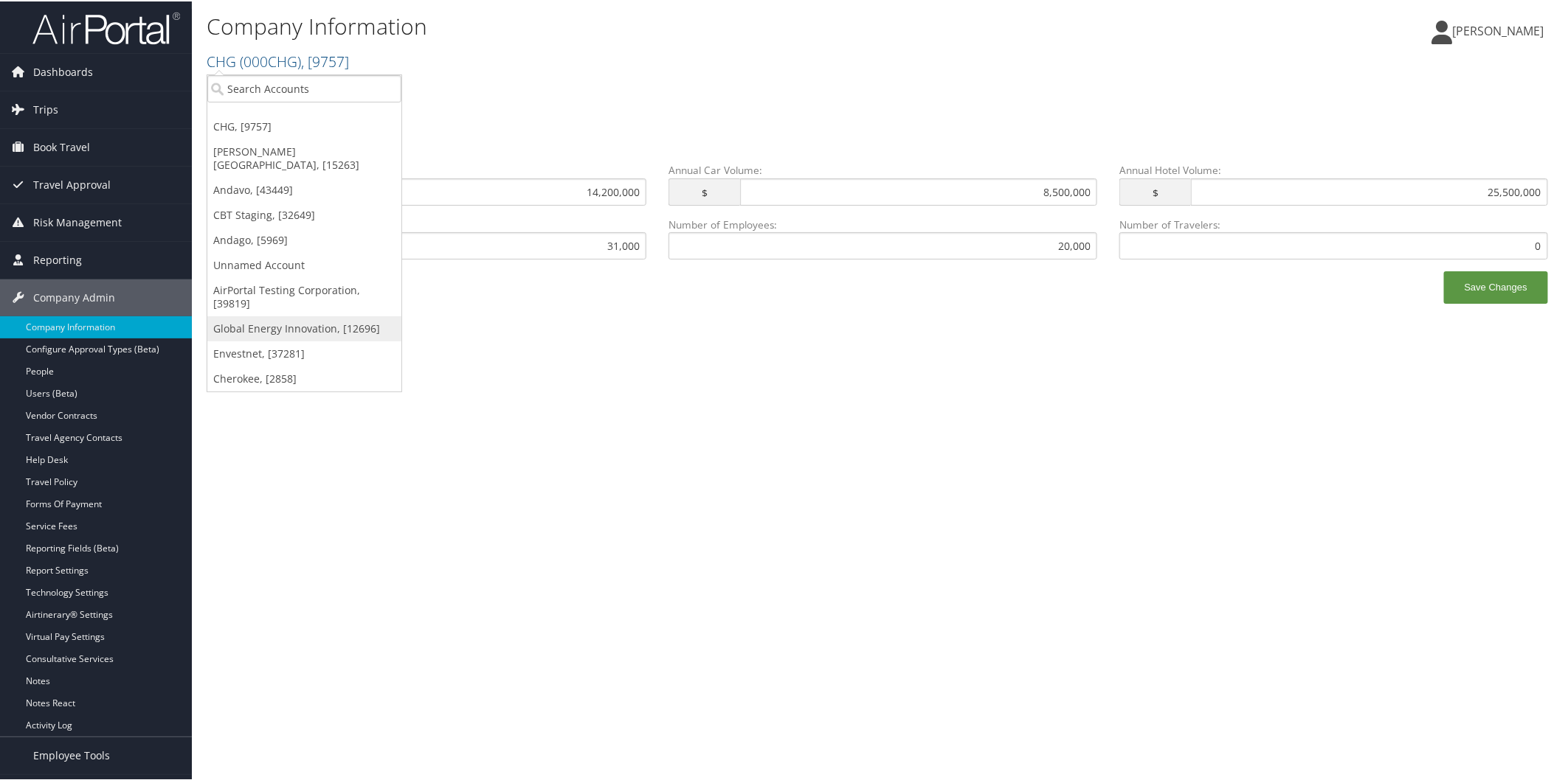
click at [307, 315] on link "Global Energy Innovation, [12696]" at bounding box center [304, 327] width 194 height 25
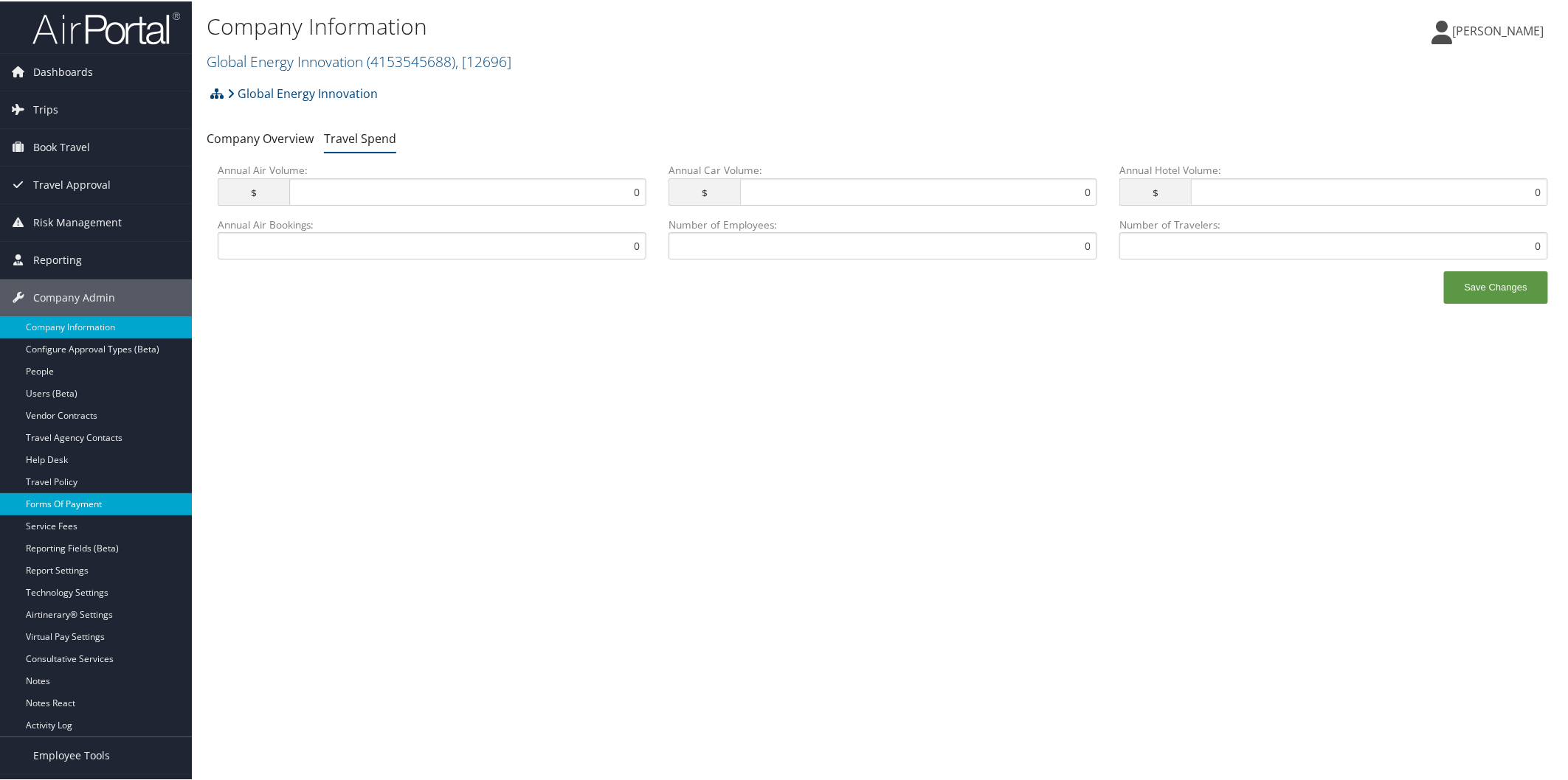
scroll to position [31, 0]
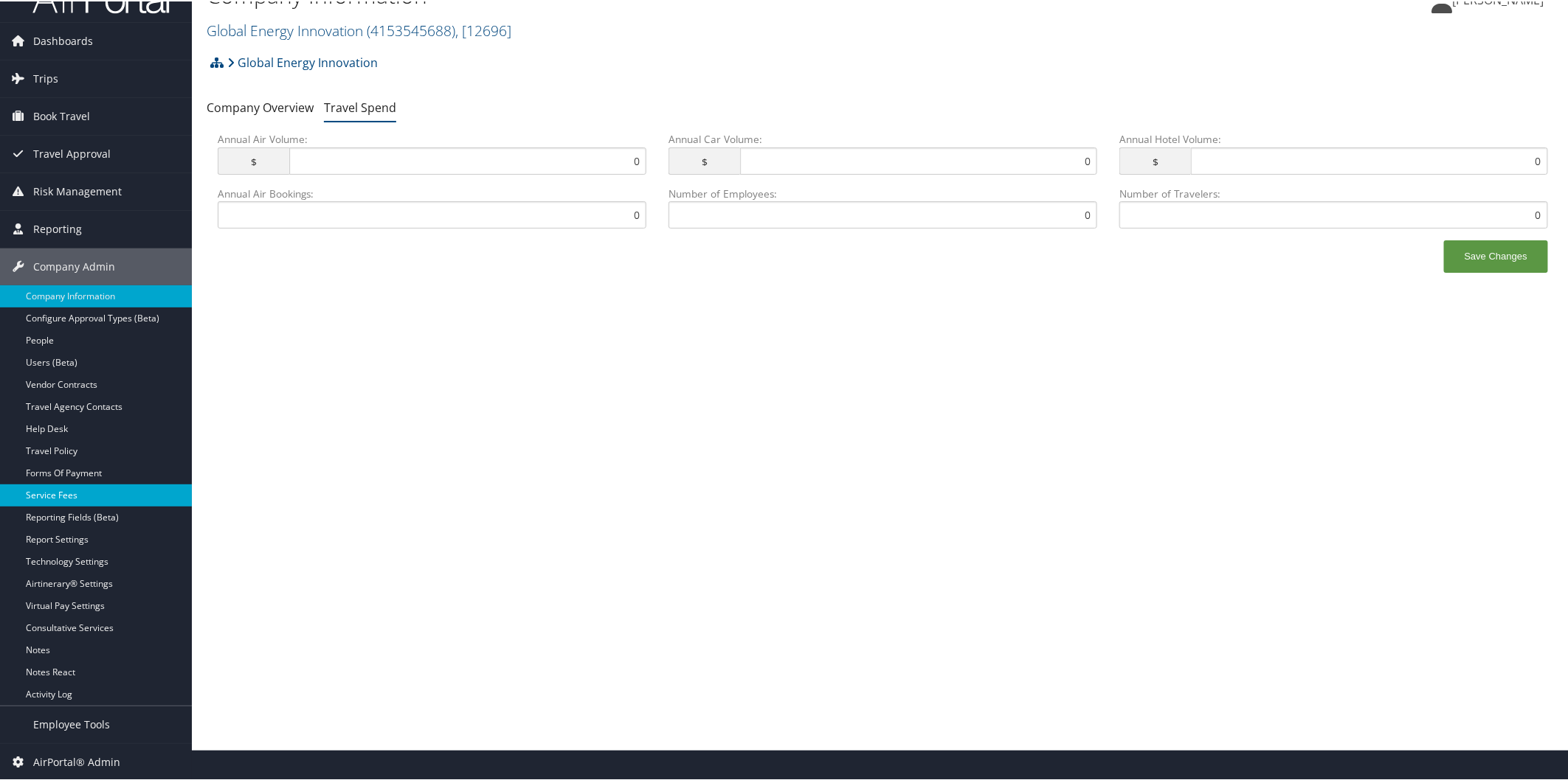
click at [83, 491] on link "Service Fees" at bounding box center [95, 494] width 192 height 22
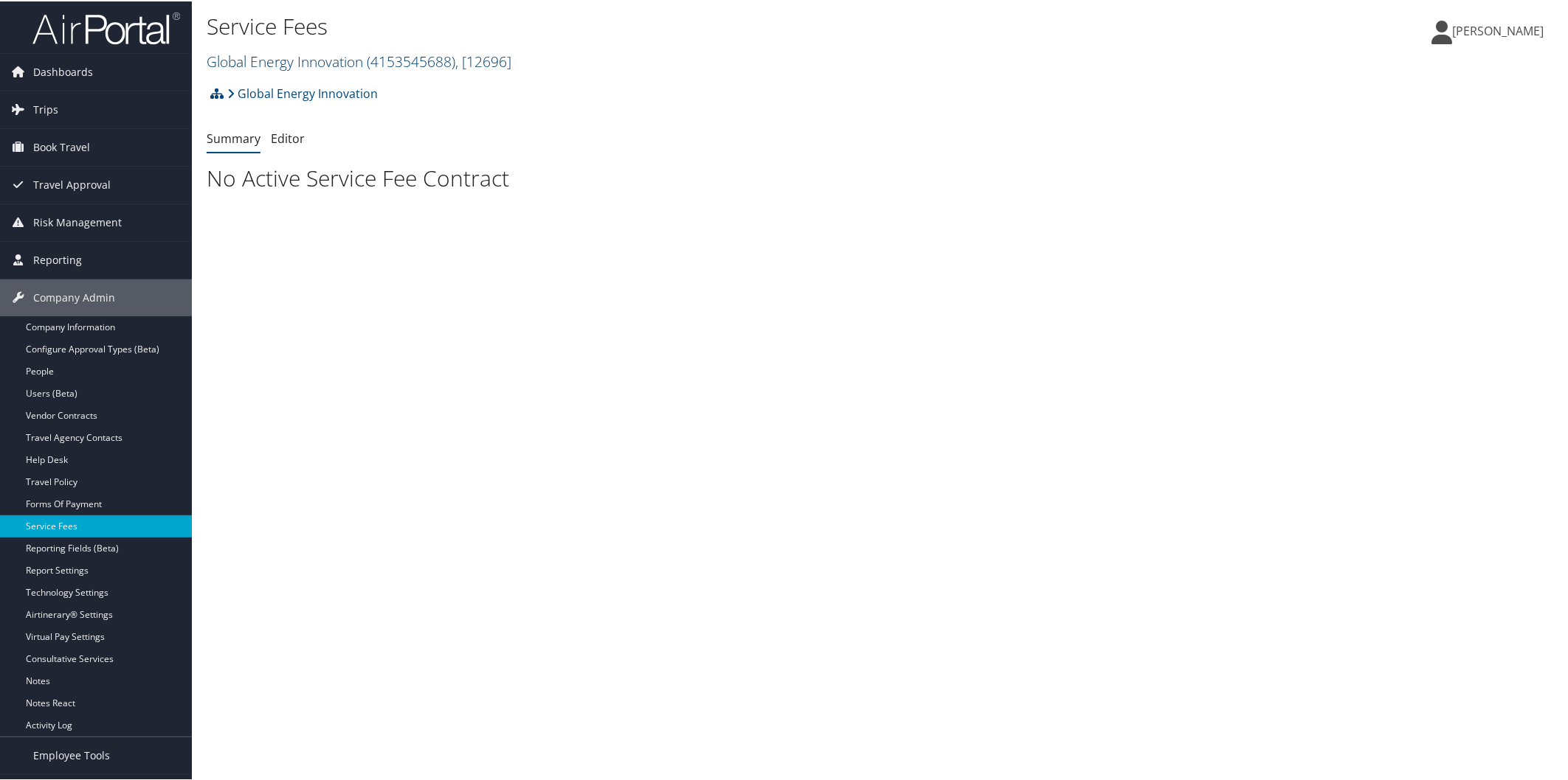
click at [422, 56] on span "( 4153545688 )" at bounding box center [411, 60] width 89 height 20
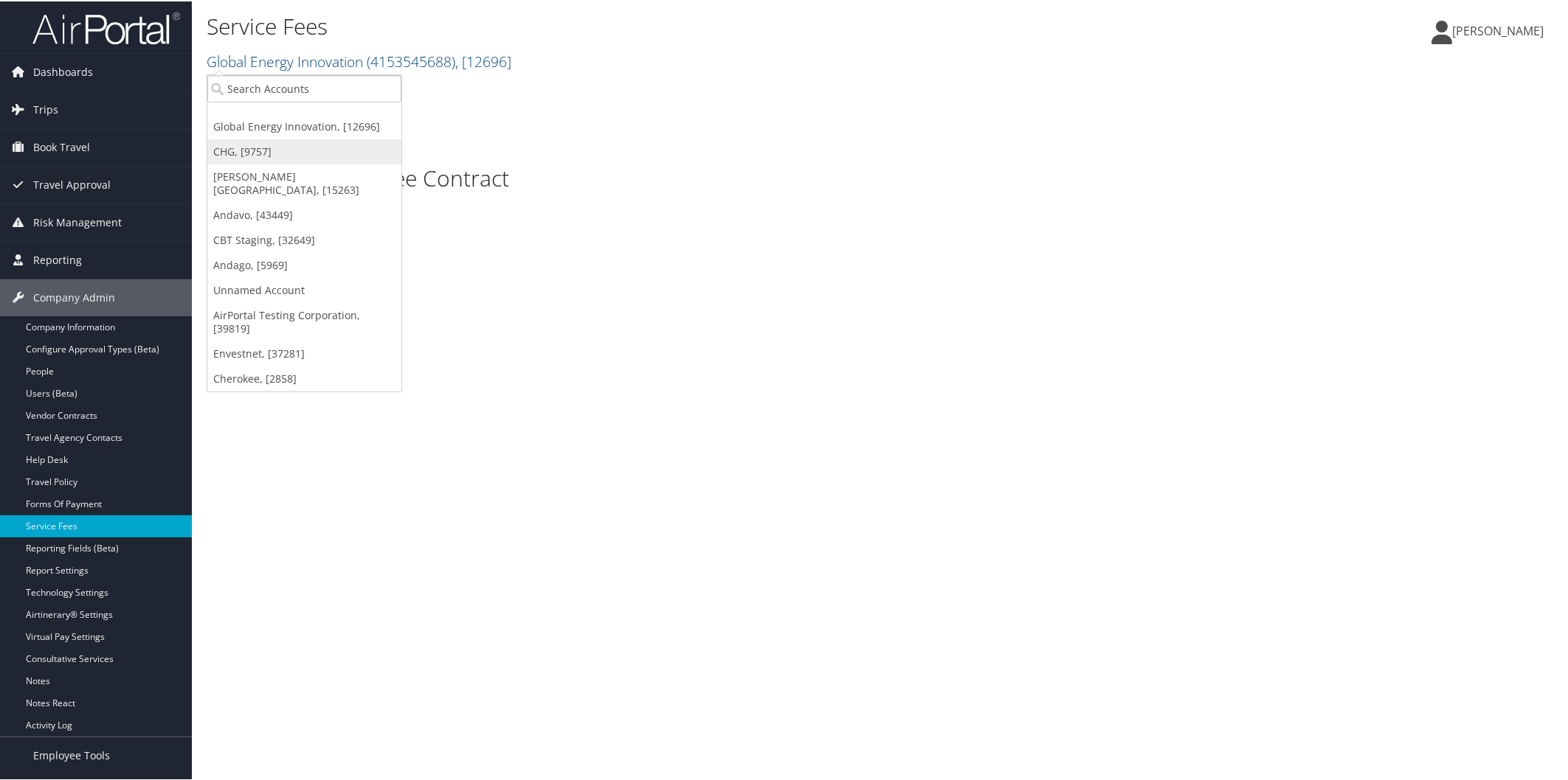
click at [299, 151] on link "CHG, [9757]" at bounding box center [304, 150] width 194 height 25
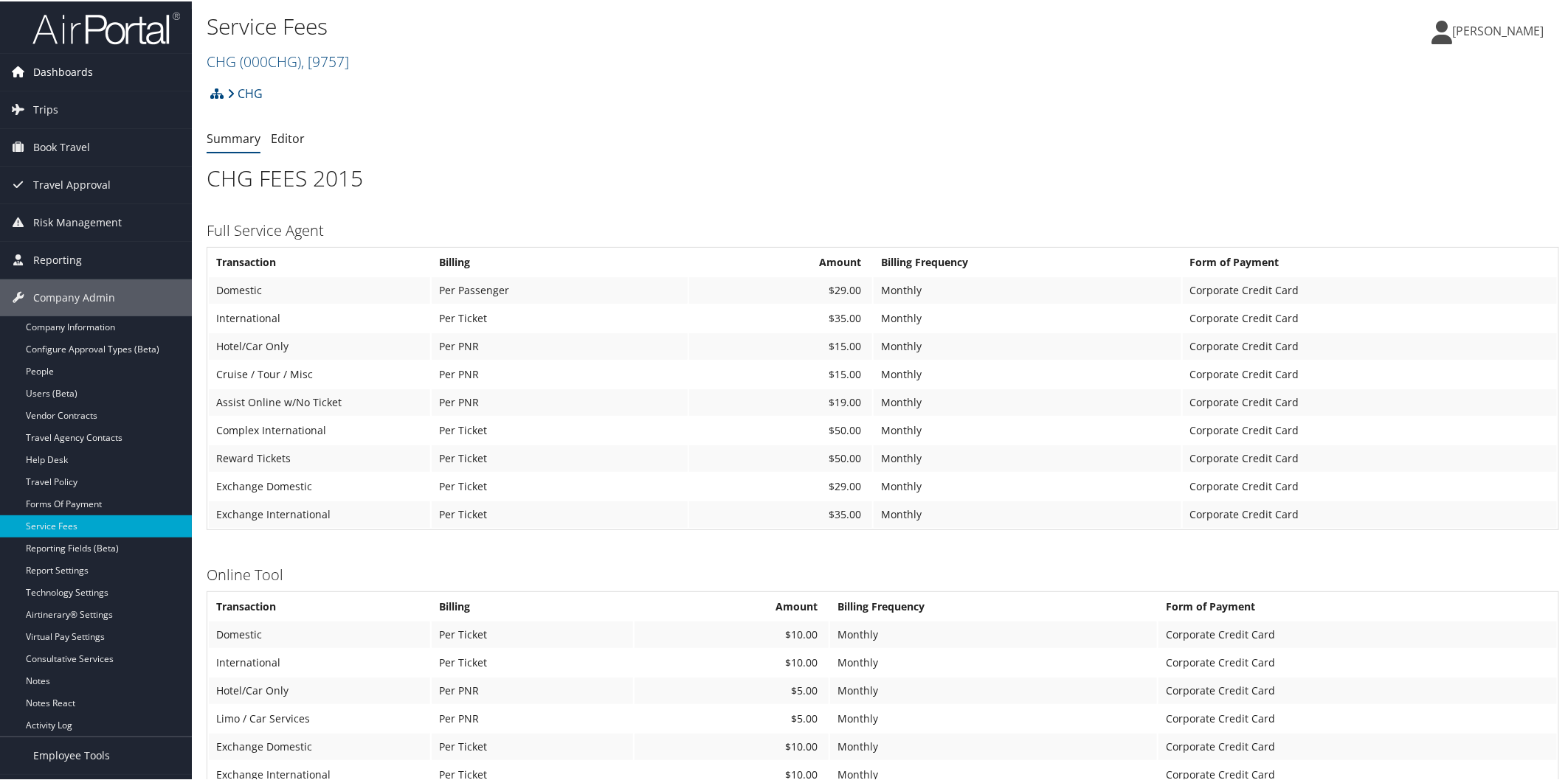
click at [74, 73] on span "Dashboards" at bounding box center [63, 70] width 60 height 37
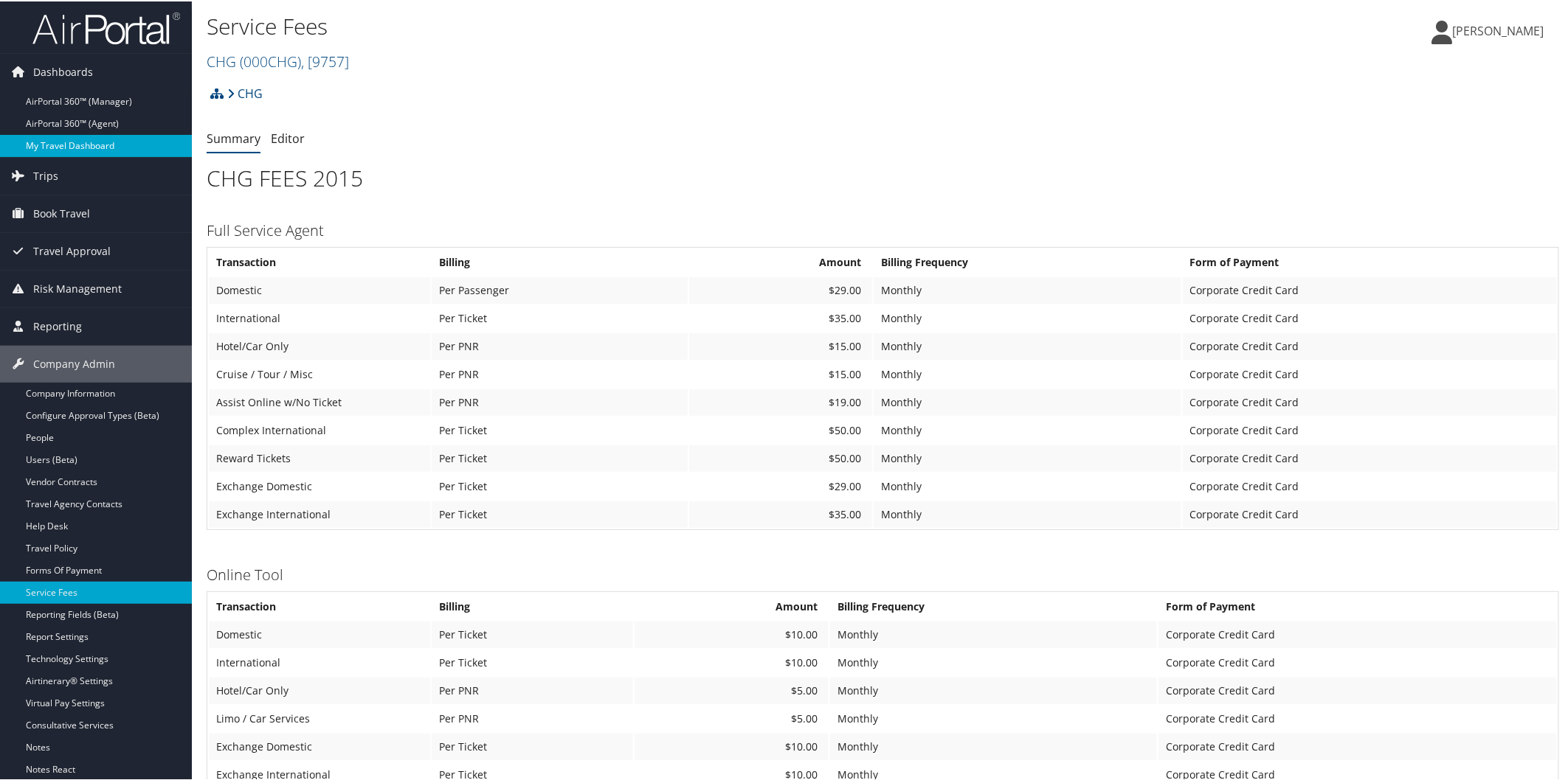
click at [80, 144] on link "My Travel Dashboard" at bounding box center [95, 144] width 192 height 22
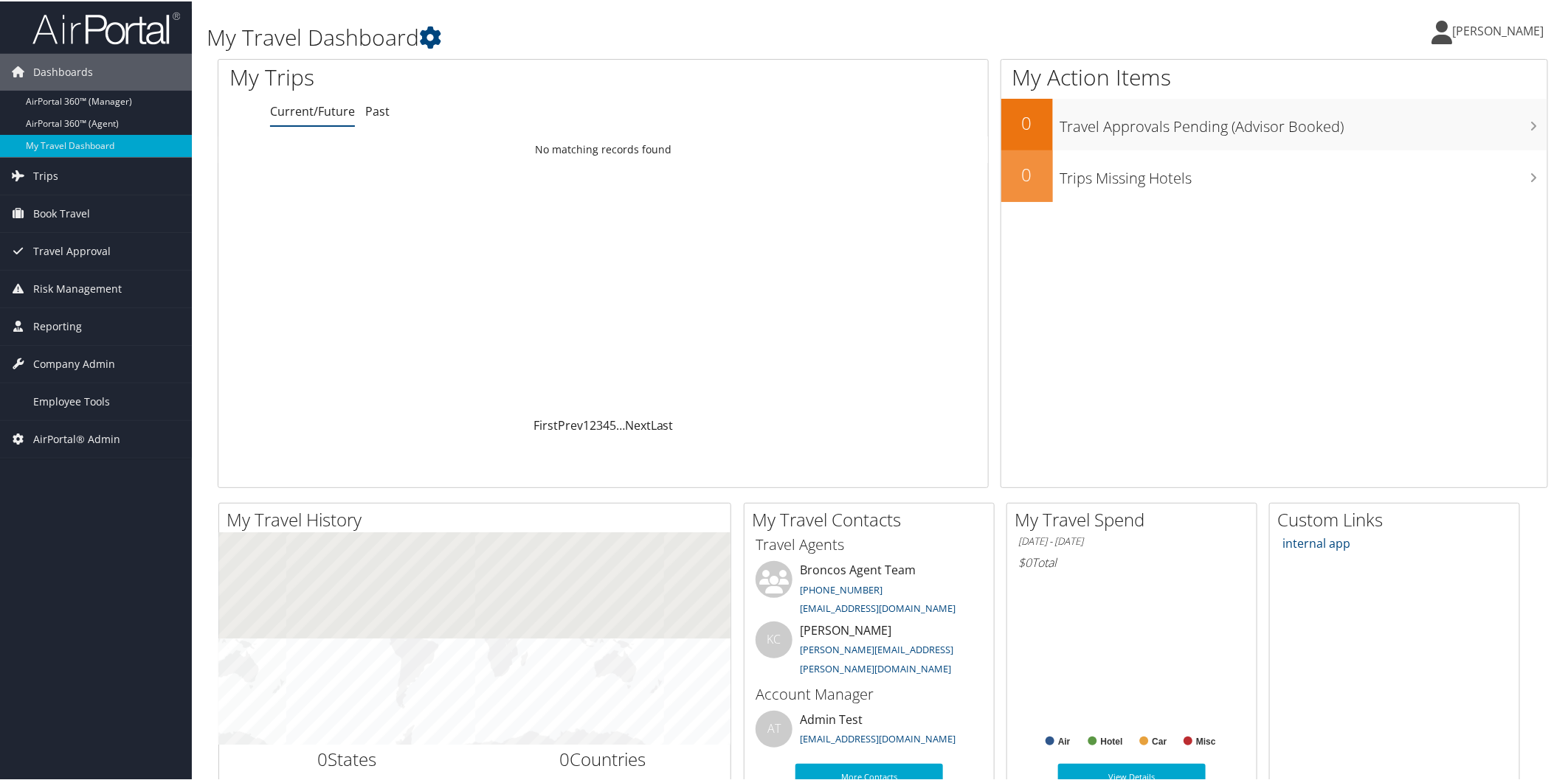
click at [120, 104] on link "AirPortal 360™ (Manager)" at bounding box center [95, 99] width 192 height 22
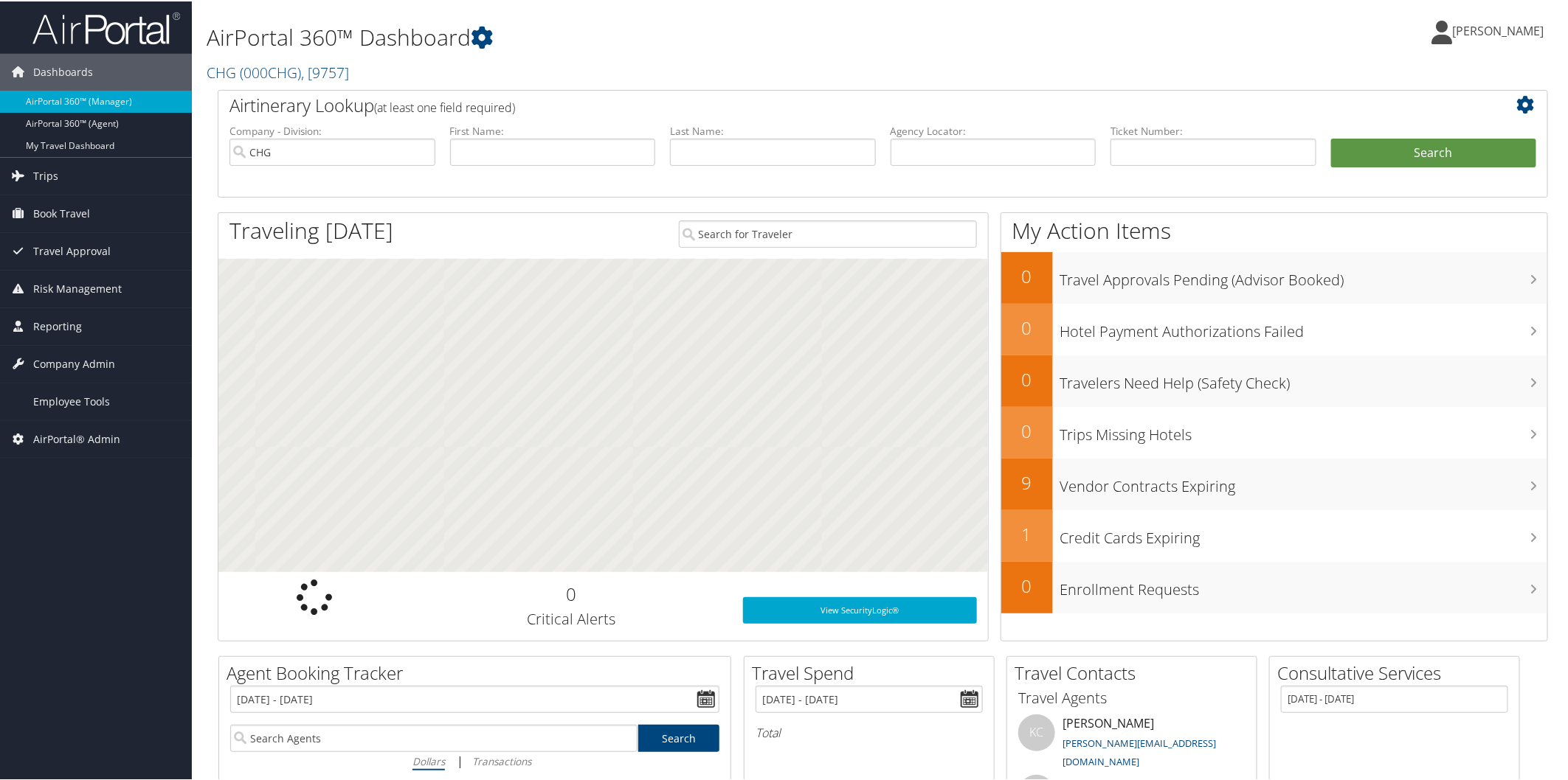
scroll to position [328, 0]
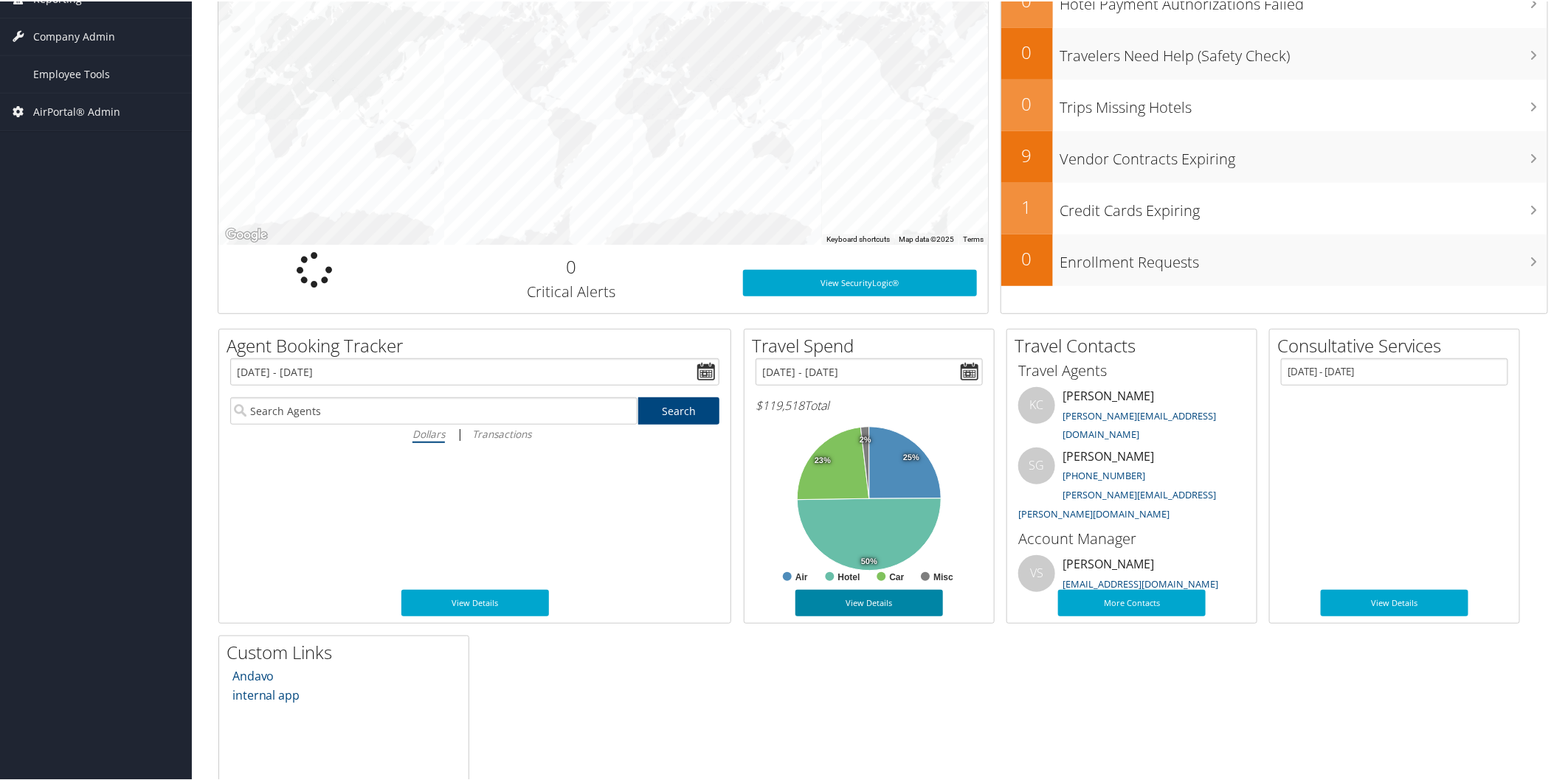
click at [859, 602] on link "View Details" at bounding box center [868, 602] width 148 height 27
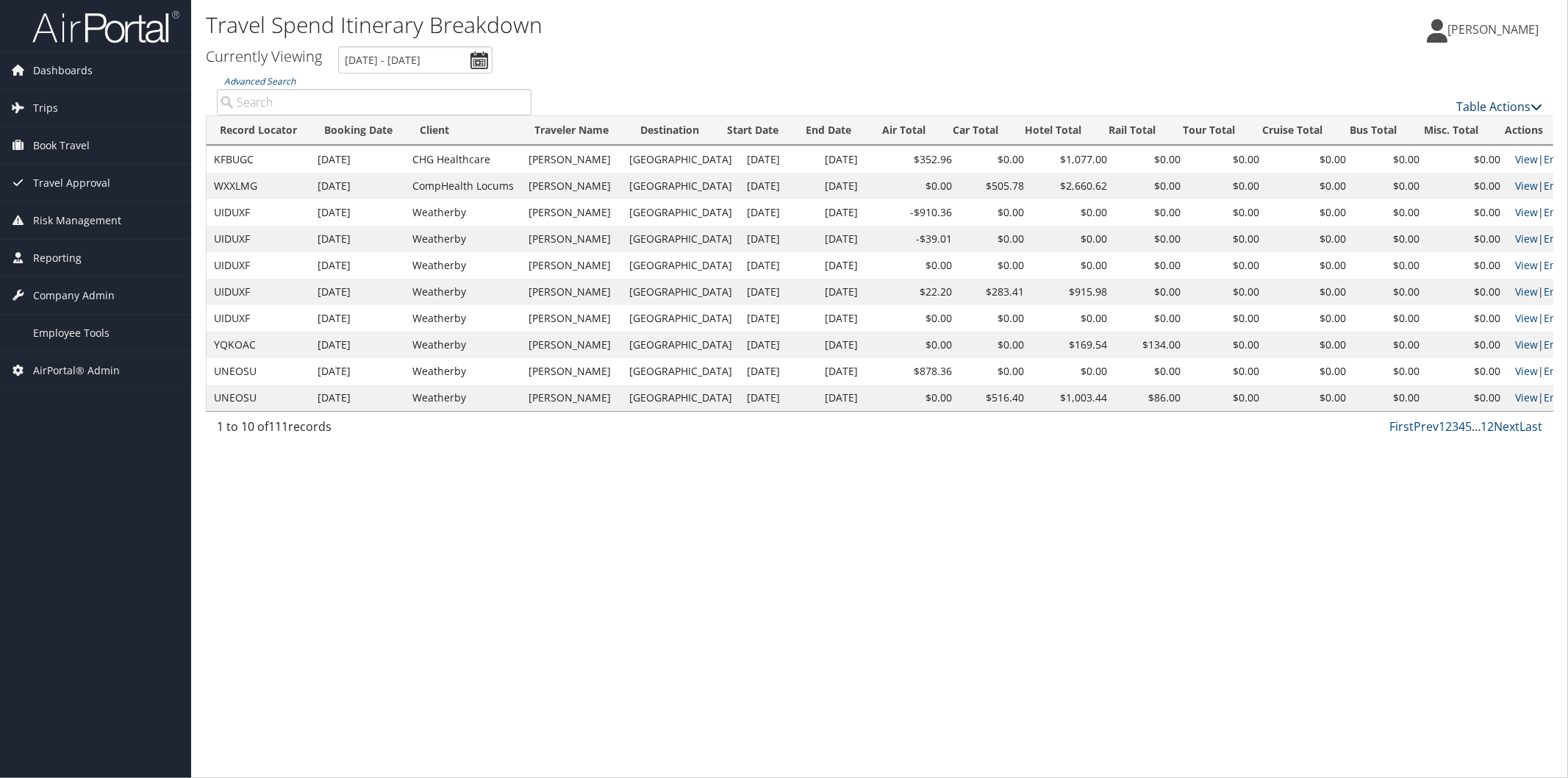
click at [1486, 102] on link "Table Actions" at bounding box center [1499, 106] width 86 height 16
click at [481, 605] on div at bounding box center [784, 389] width 1568 height 778
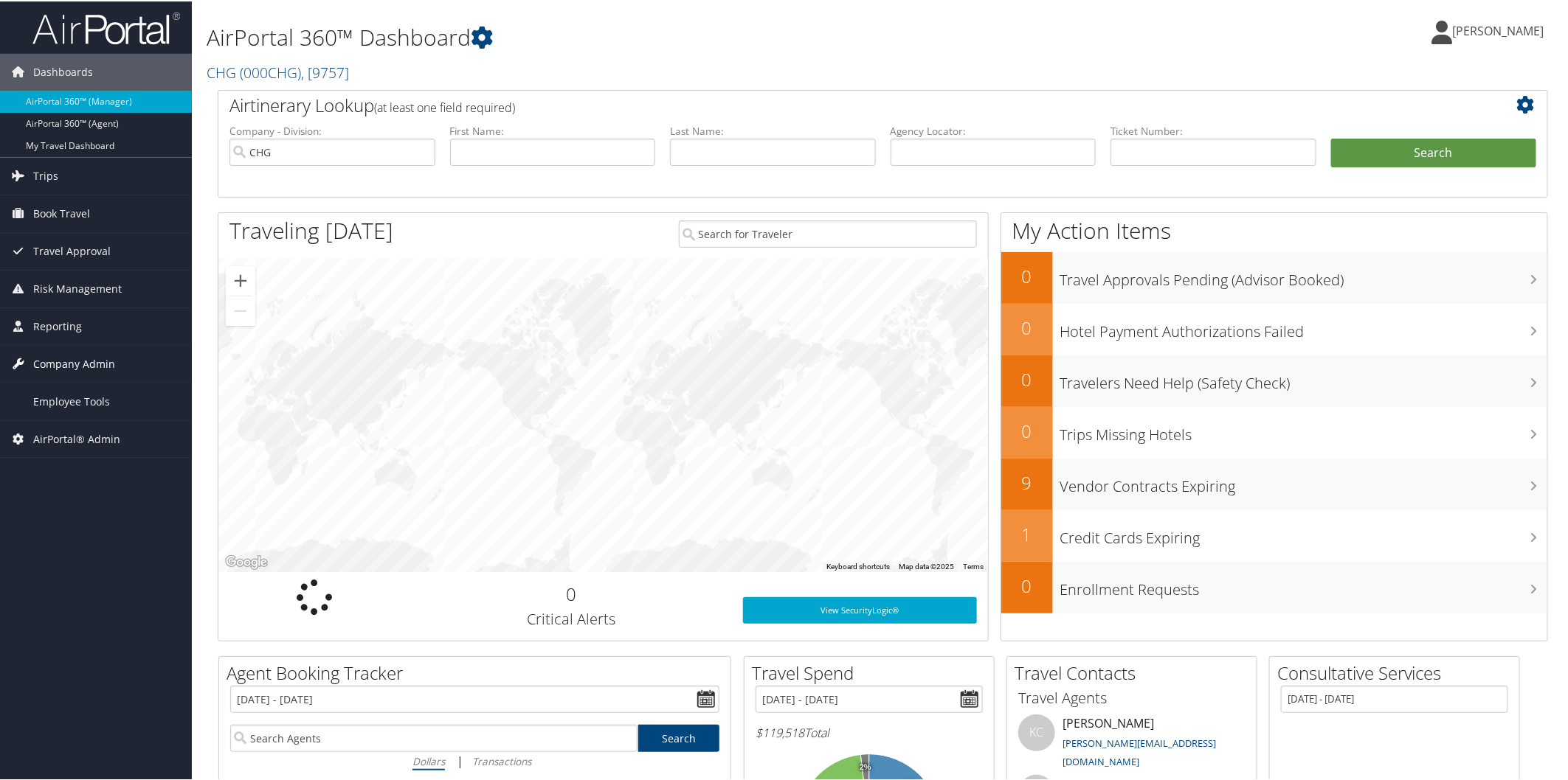
click at [73, 354] on span "Company Admin" at bounding box center [74, 363] width 82 height 37
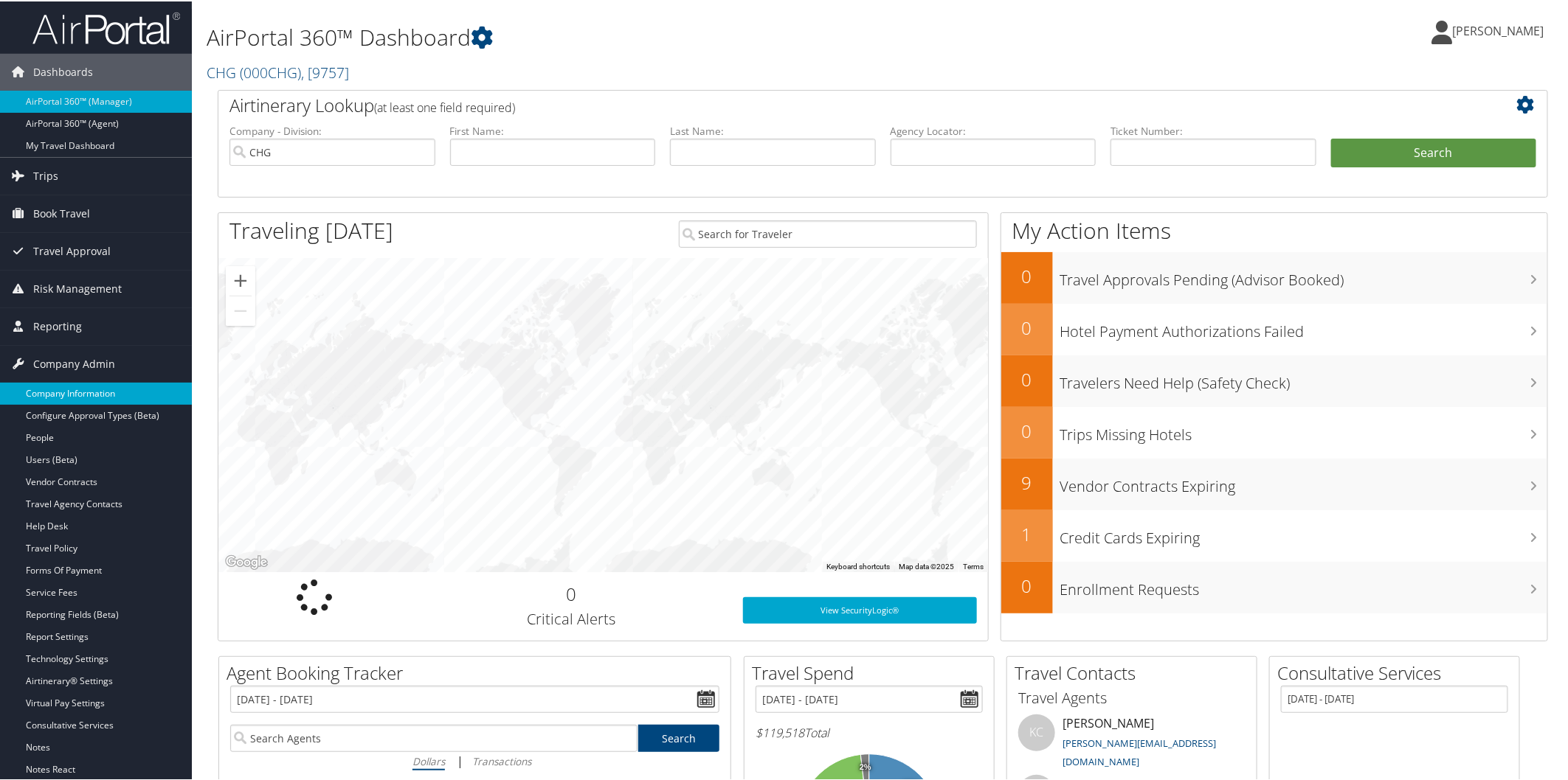
click at [74, 399] on link "Company Information" at bounding box center [95, 392] width 192 height 22
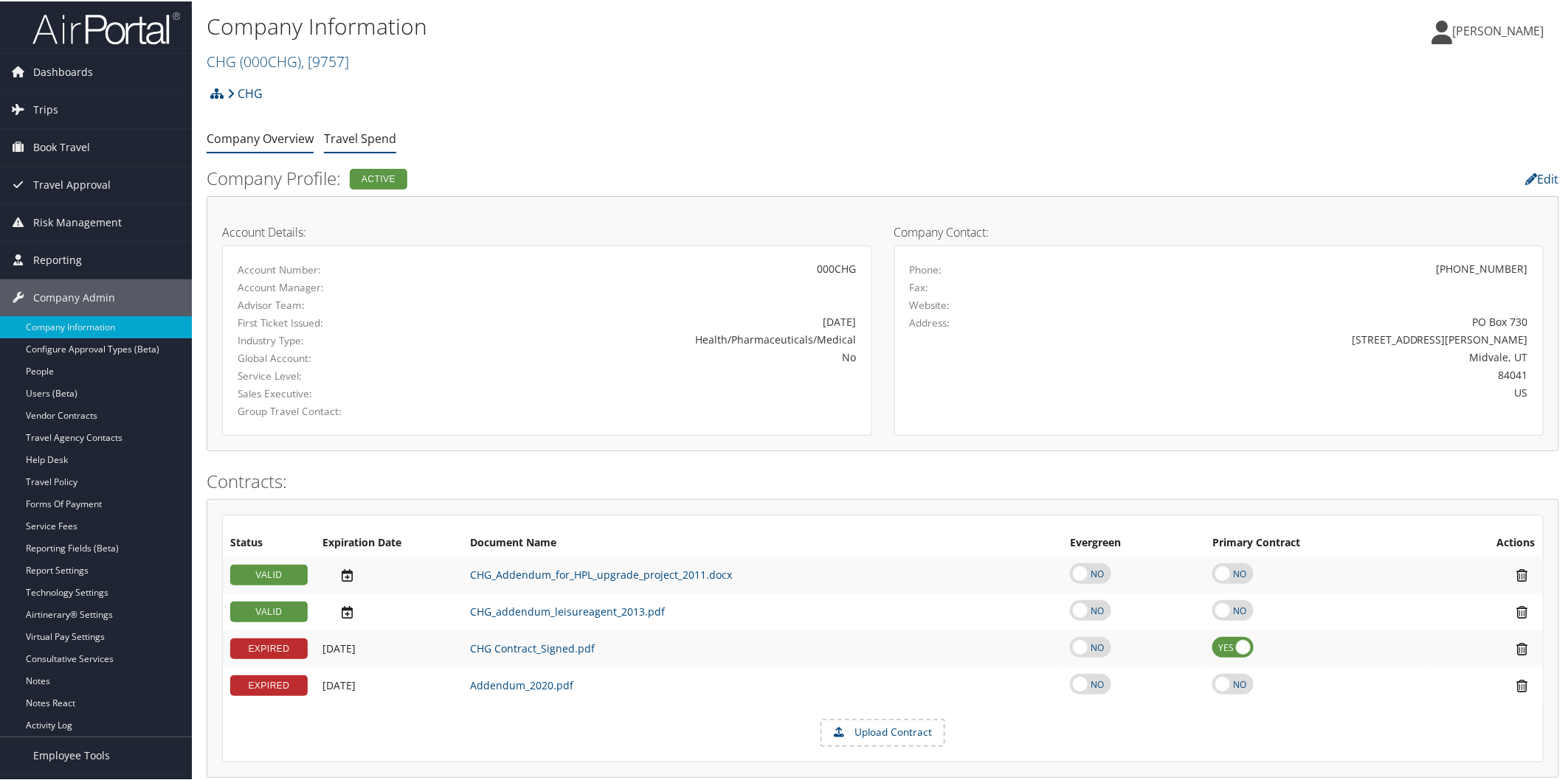
click at [362, 139] on link "Travel Spend" at bounding box center [360, 137] width 73 height 16
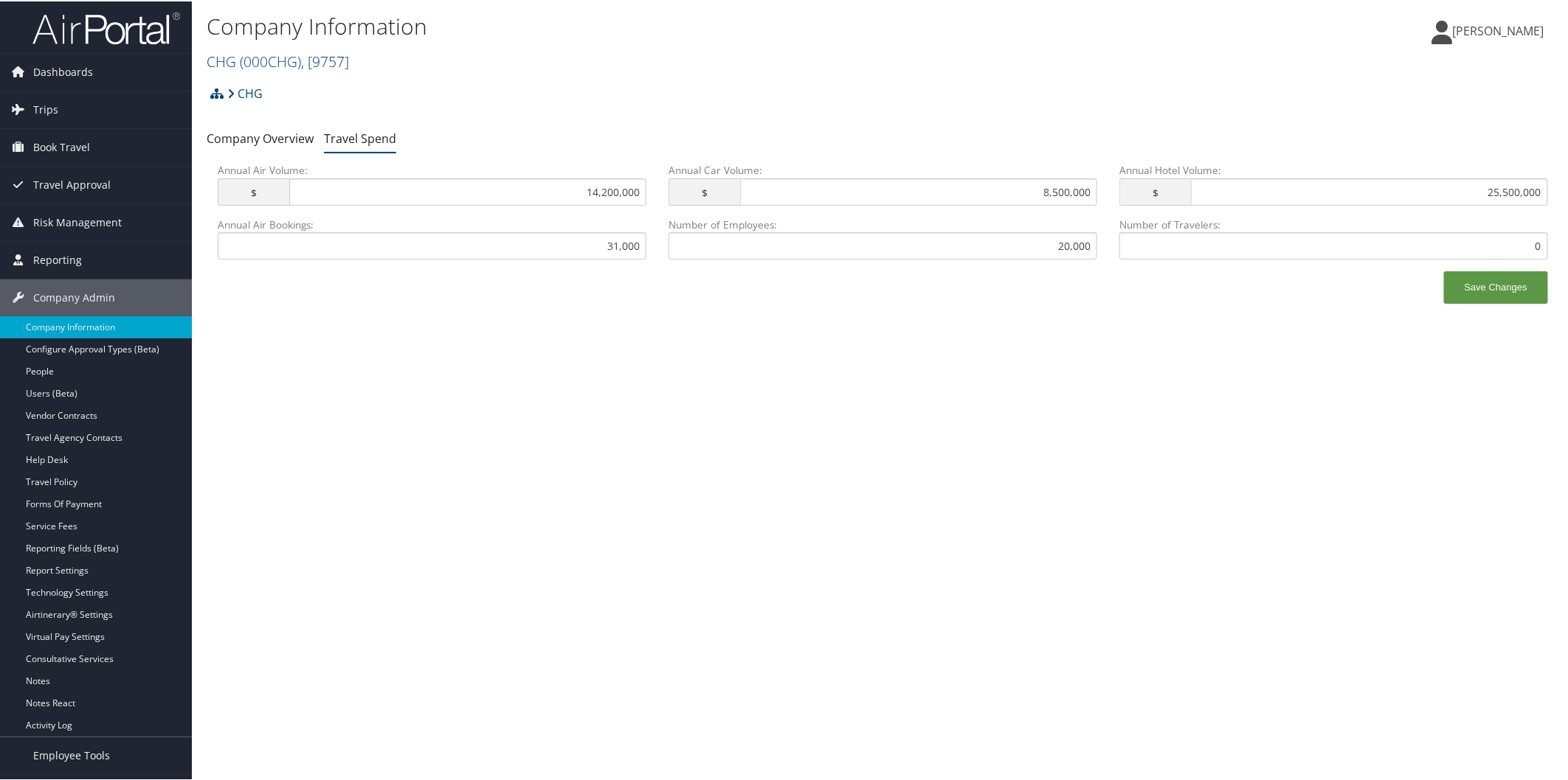
click at [264, 59] on span "( 000CHG )" at bounding box center [270, 60] width 61 height 20
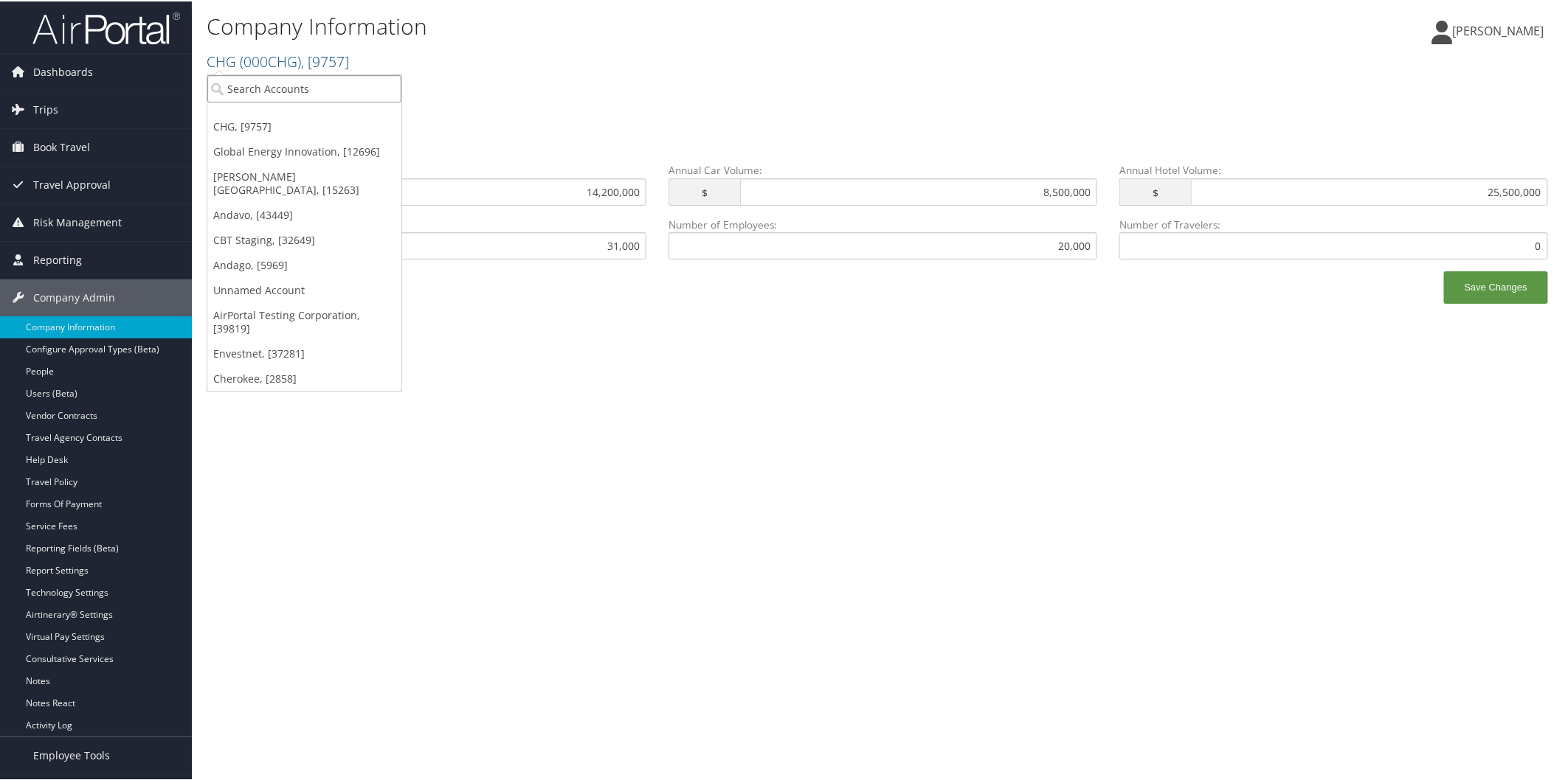
click at [258, 82] on input "search" at bounding box center [304, 86] width 194 height 27
type input "all"
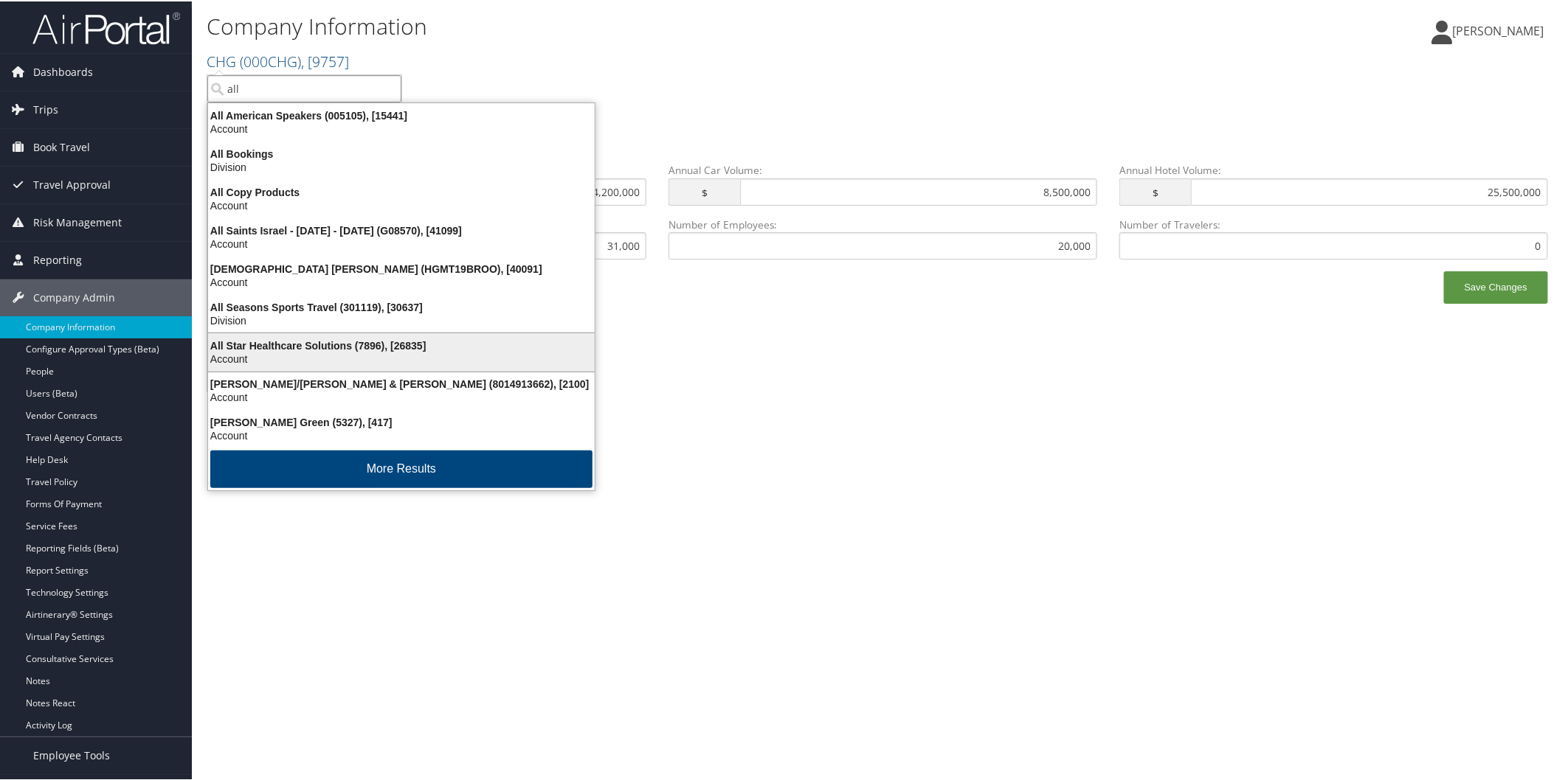
click at [332, 342] on div "All Star Healthcare Solutions (7896), [26835]" at bounding box center [401, 344] width 404 height 13
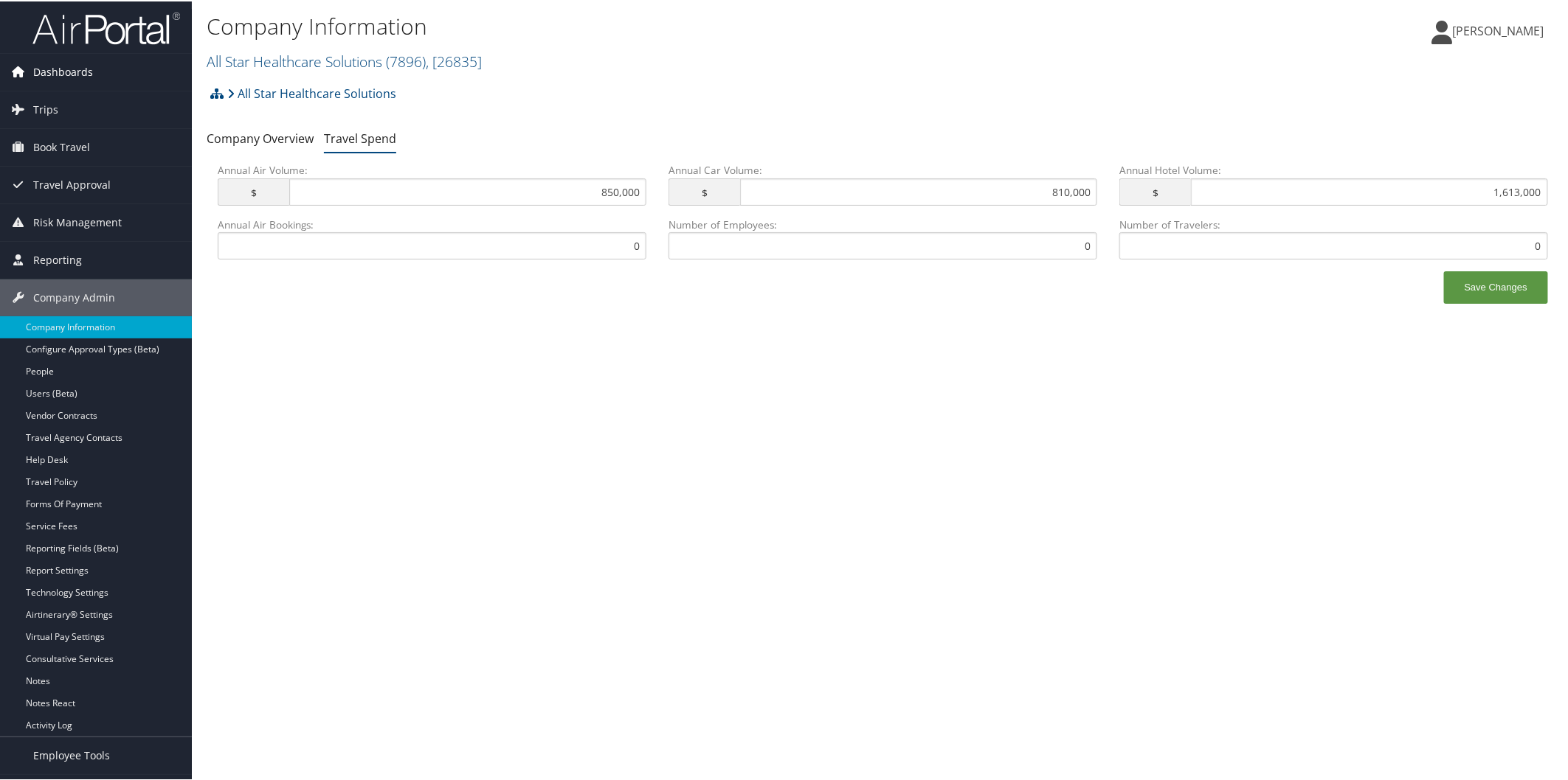
click at [42, 78] on span "Dashboards" at bounding box center [63, 70] width 60 height 37
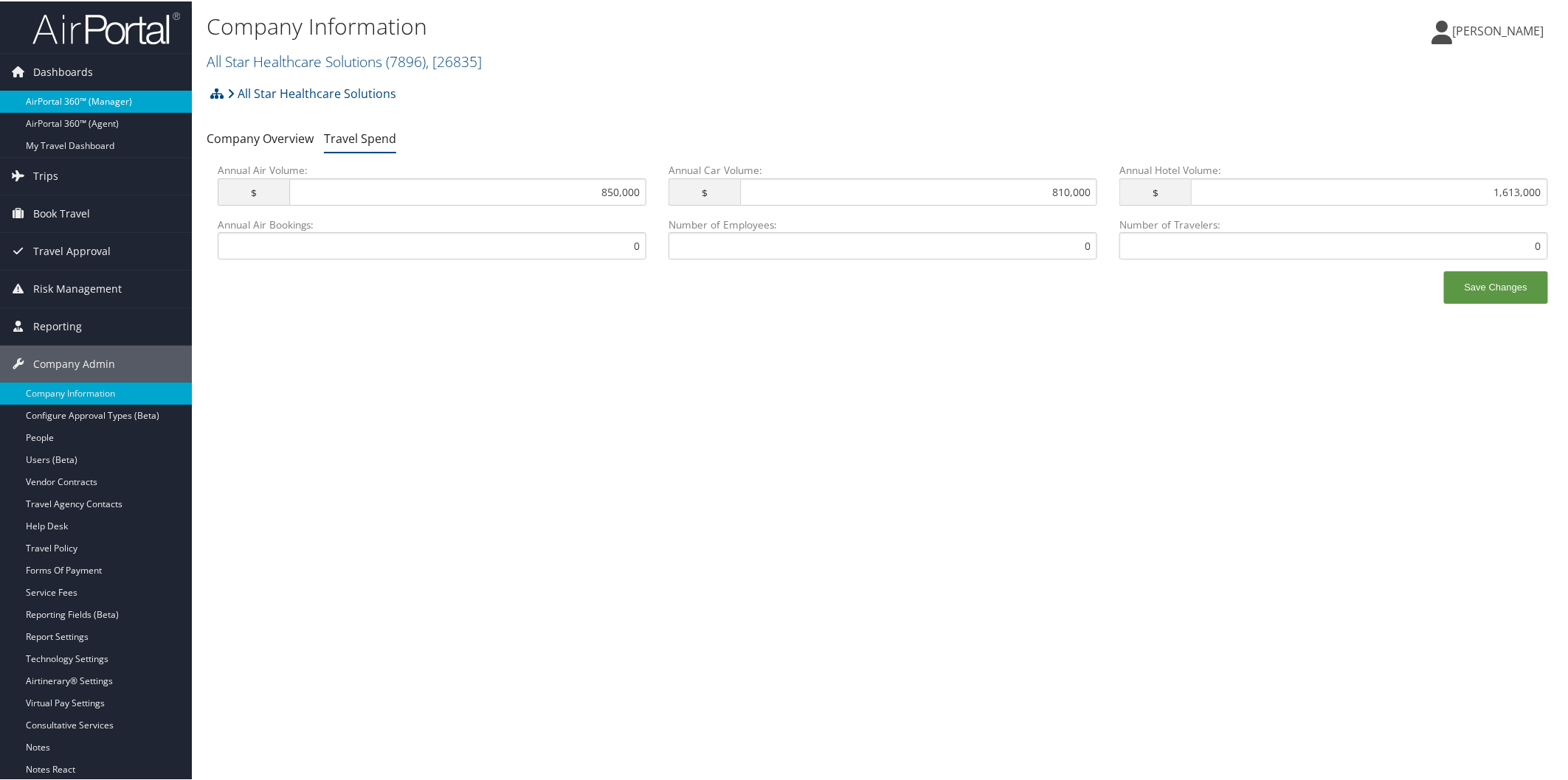
click at [82, 101] on link "AirPortal 360™ (Manager)" at bounding box center [95, 99] width 192 height 22
